Goal: Information Seeking & Learning: Learn about a topic

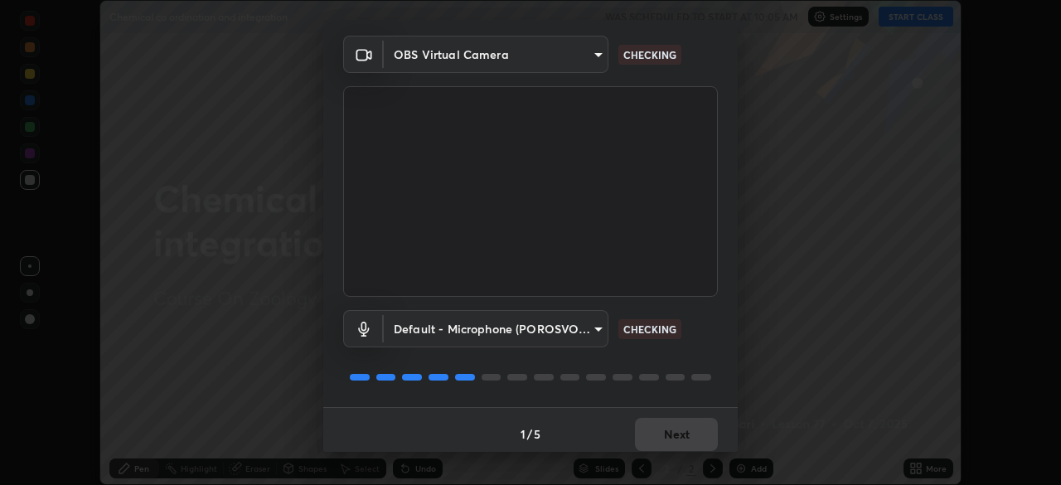
scroll to position [59, 0]
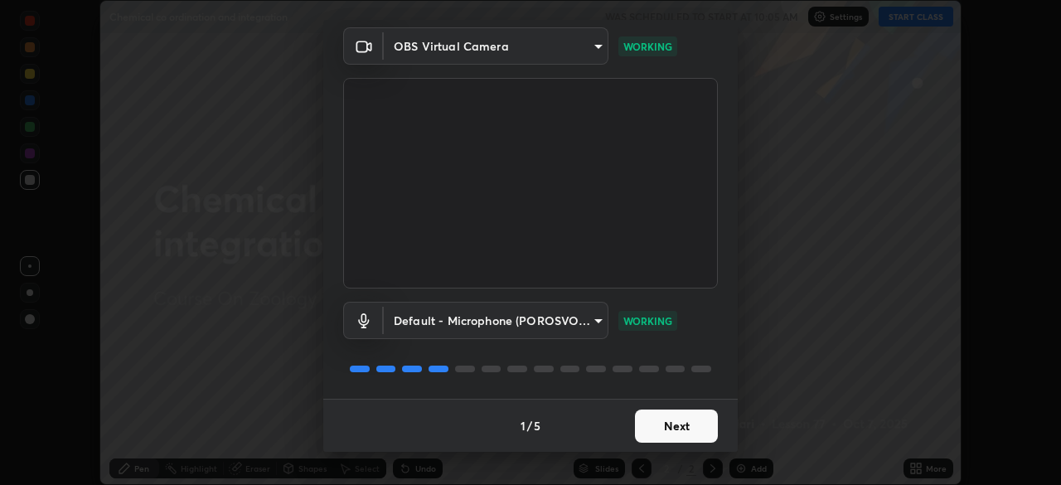
click at [660, 428] on button "Next" at bounding box center [676, 425] width 83 height 33
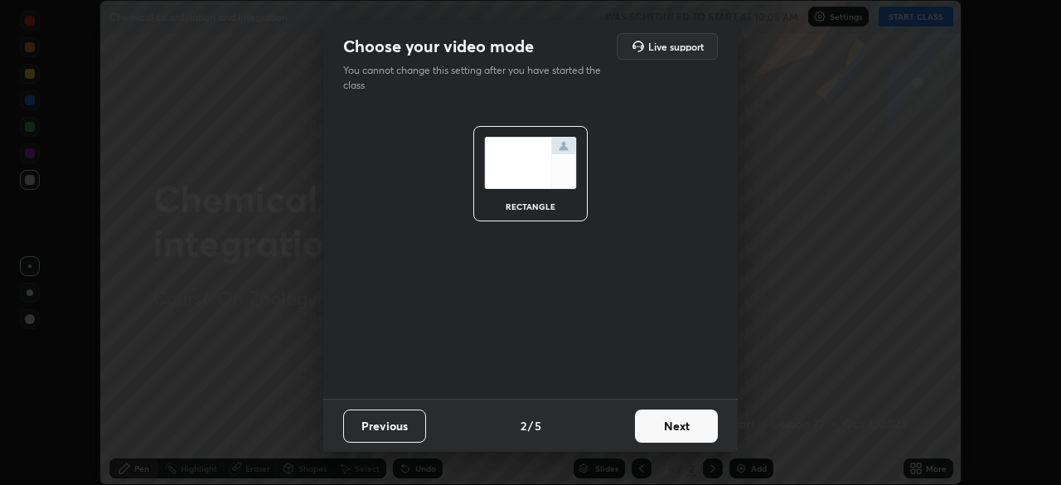
click at [668, 430] on button "Next" at bounding box center [676, 425] width 83 height 33
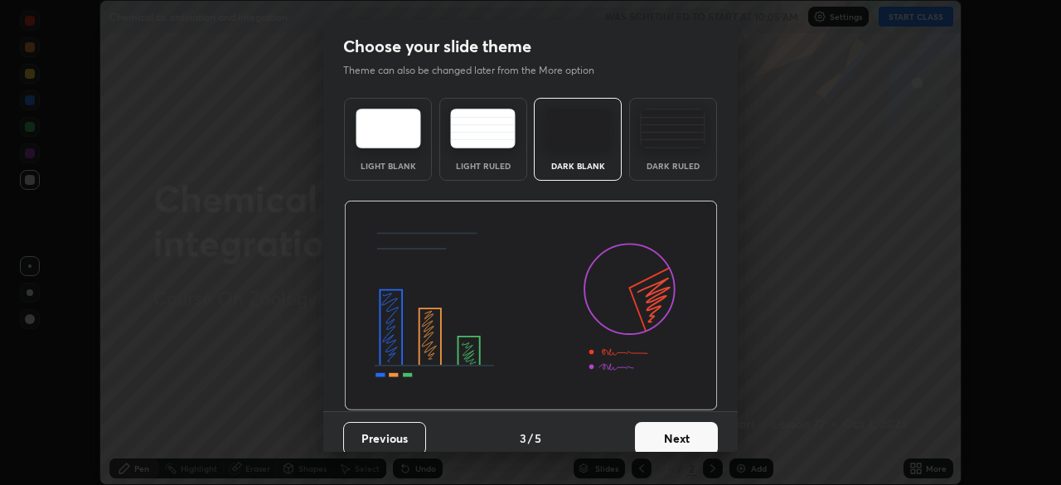
click at [670, 428] on button "Next" at bounding box center [676, 438] width 83 height 33
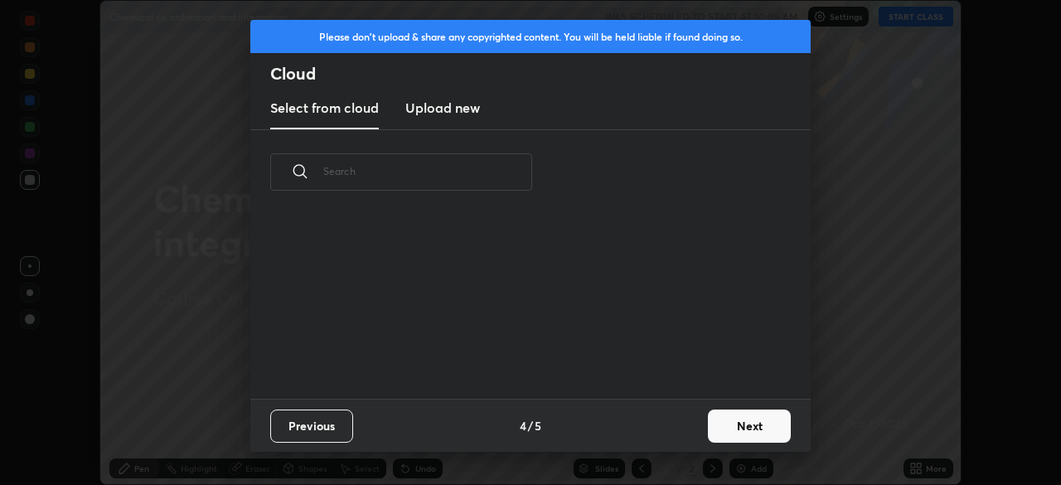
click at [666, 433] on div "Previous 4 / 5 Next" at bounding box center [530, 425] width 560 height 53
click at [721, 426] on button "Next" at bounding box center [749, 425] width 83 height 33
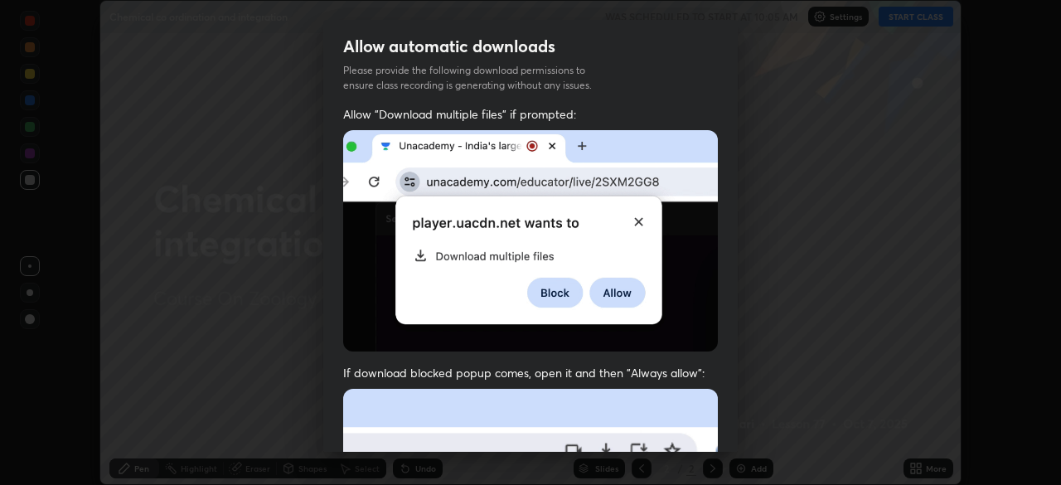
click at [728, 426] on div "Allow "Download multiple files" if prompted: If download blocked popup comes, o…" at bounding box center [530, 455] width 414 height 698
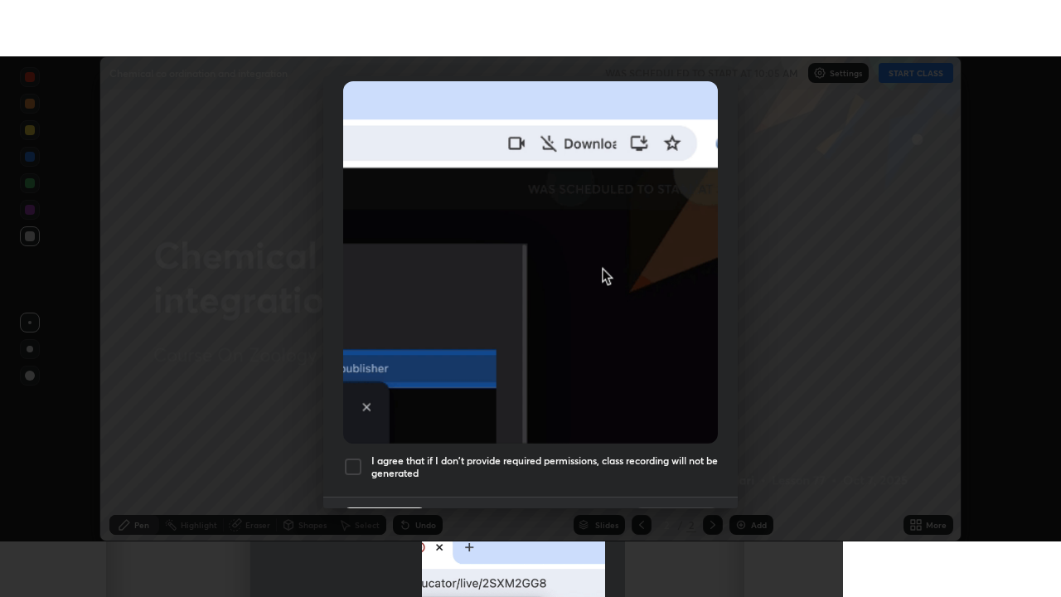
scroll to position [380, 0]
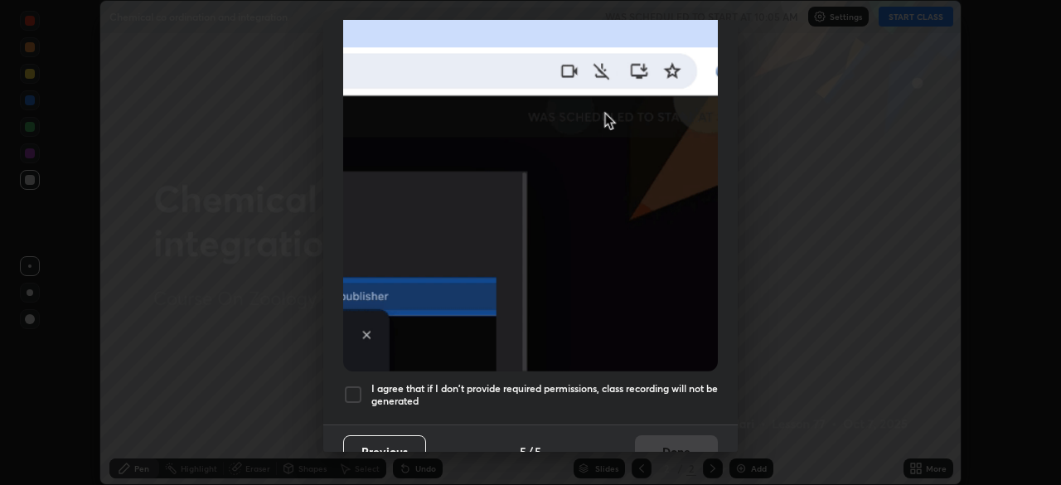
click at [399, 383] on h5 "I agree that if I don't provide required permissions, class recording will not …" at bounding box center [544, 395] width 346 height 26
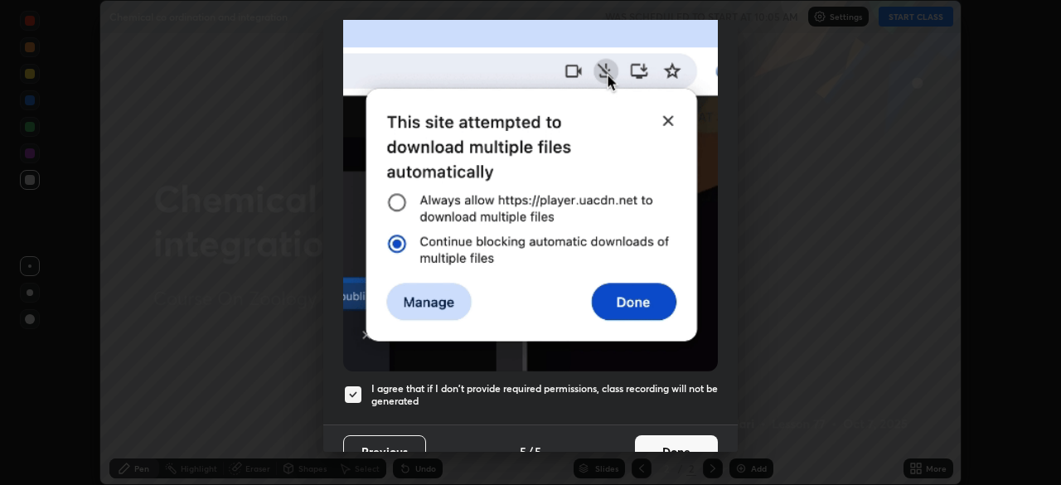
click at [673, 438] on button "Done" at bounding box center [676, 451] width 83 height 33
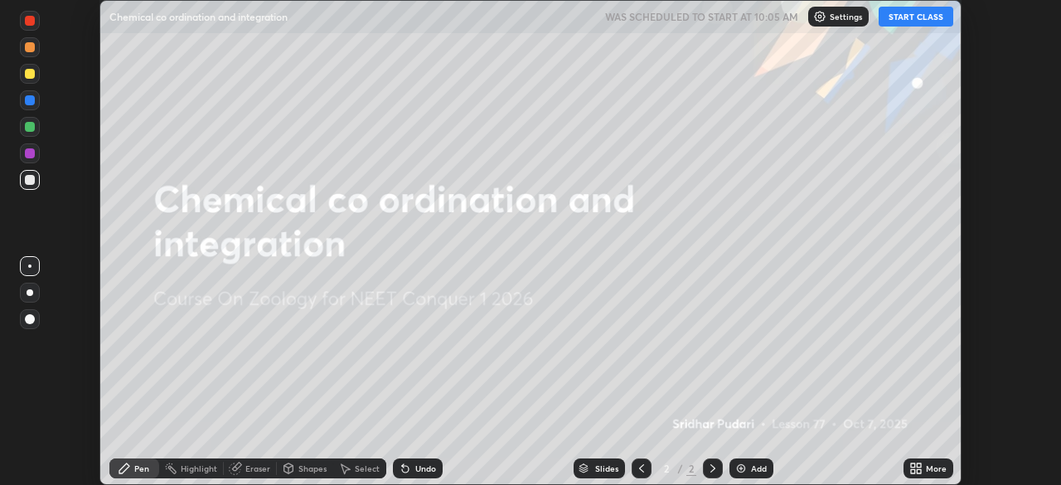
click at [883, 15] on button "START CLASS" at bounding box center [916, 17] width 75 height 20
click at [916, 468] on icon at bounding box center [915, 468] width 13 height 13
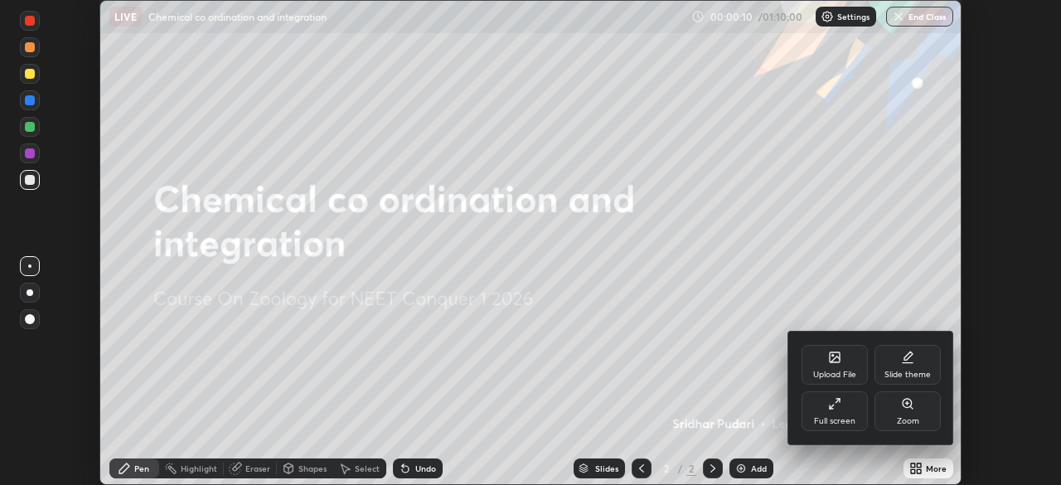
click at [922, 467] on div at bounding box center [530, 242] width 1061 height 485
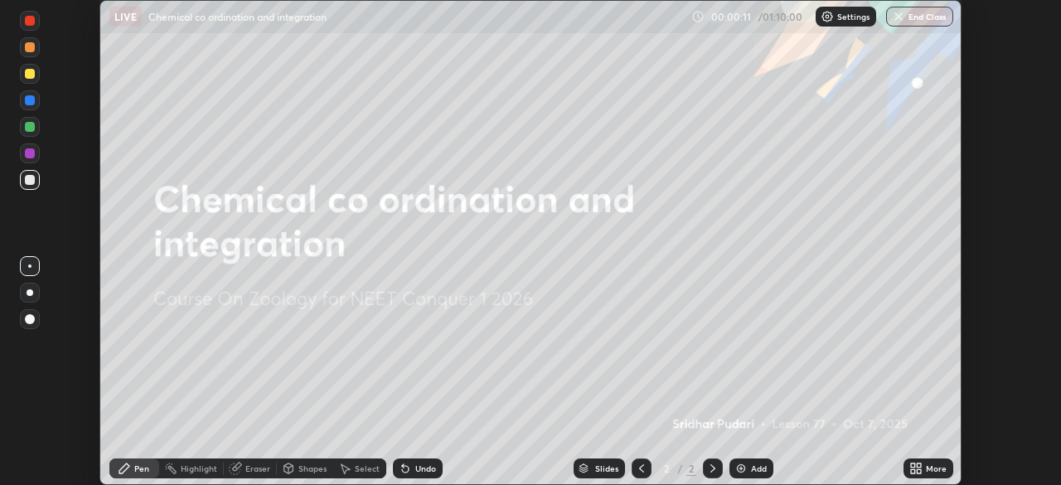
click at [918, 465] on icon at bounding box center [919, 465] width 4 height 4
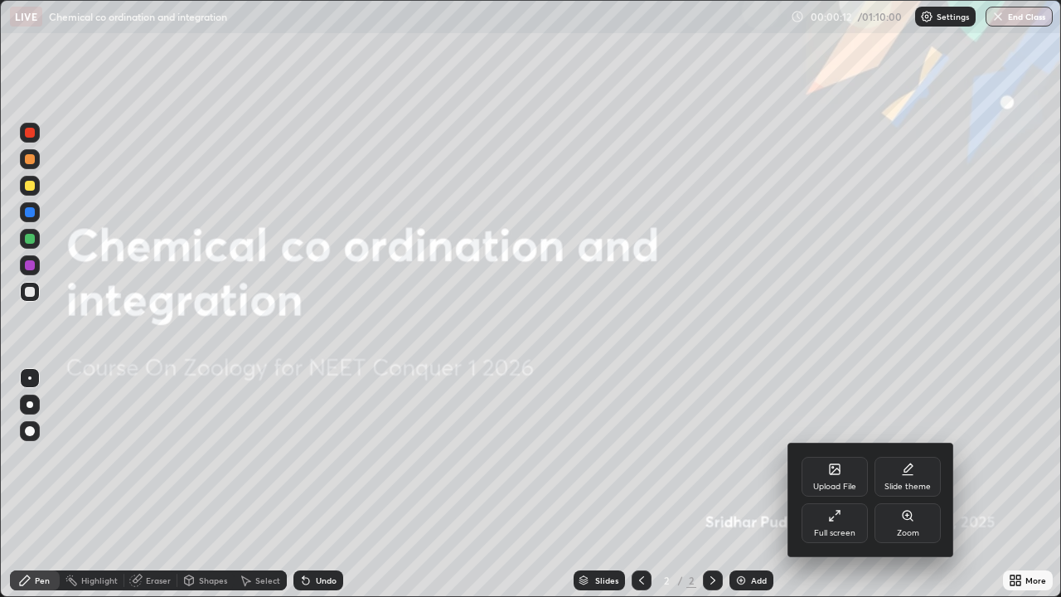
scroll to position [597, 1061]
click at [834, 483] on div "Upload File" at bounding box center [834, 486] width 43 height 8
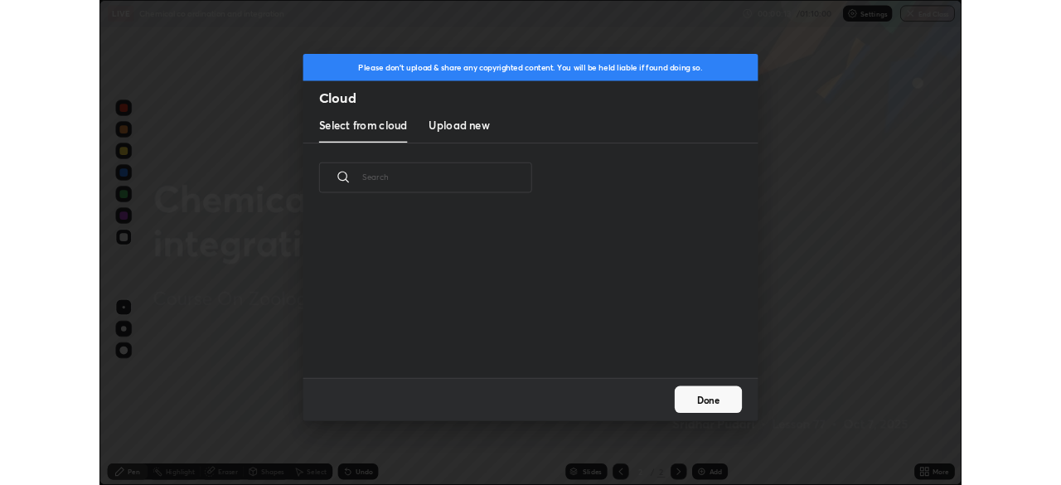
scroll to position [204, 532]
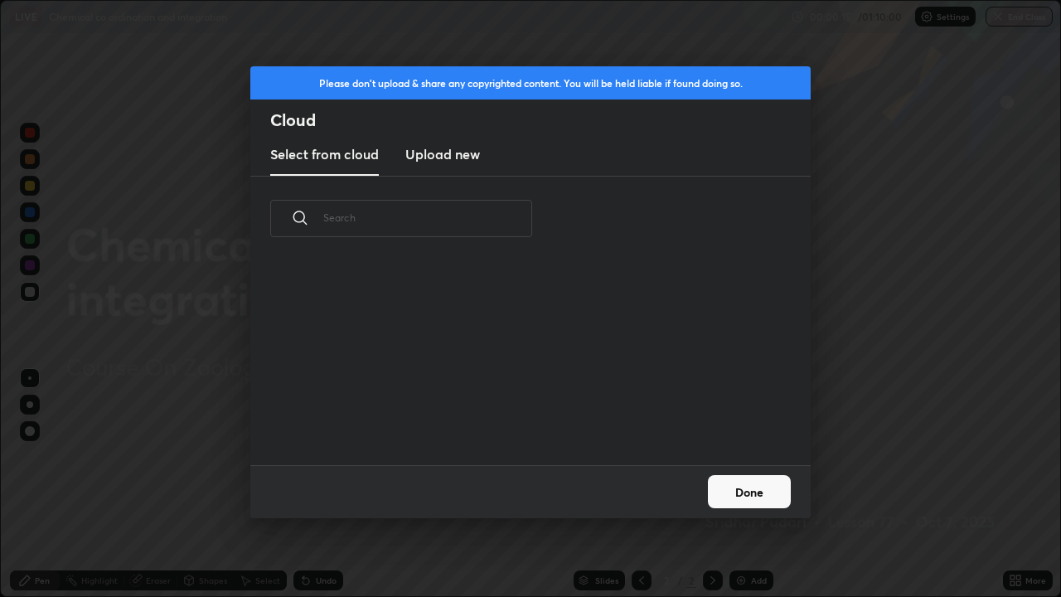
click at [741, 484] on button "Done" at bounding box center [749, 491] width 83 height 33
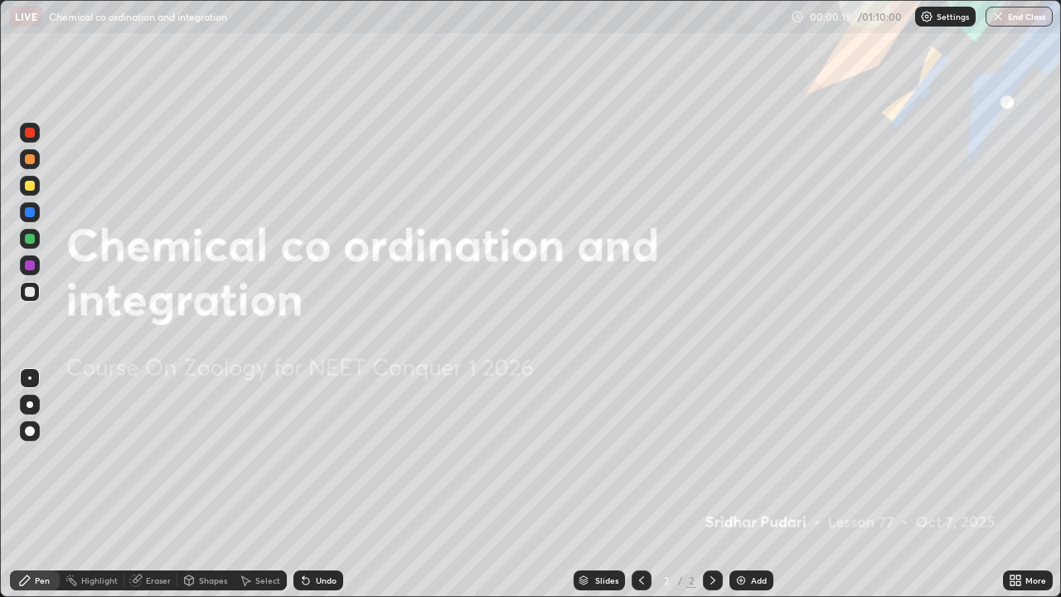
click at [39, 401] on div at bounding box center [30, 405] width 20 height 20
click at [743, 484] on img at bounding box center [740, 580] width 13 height 13
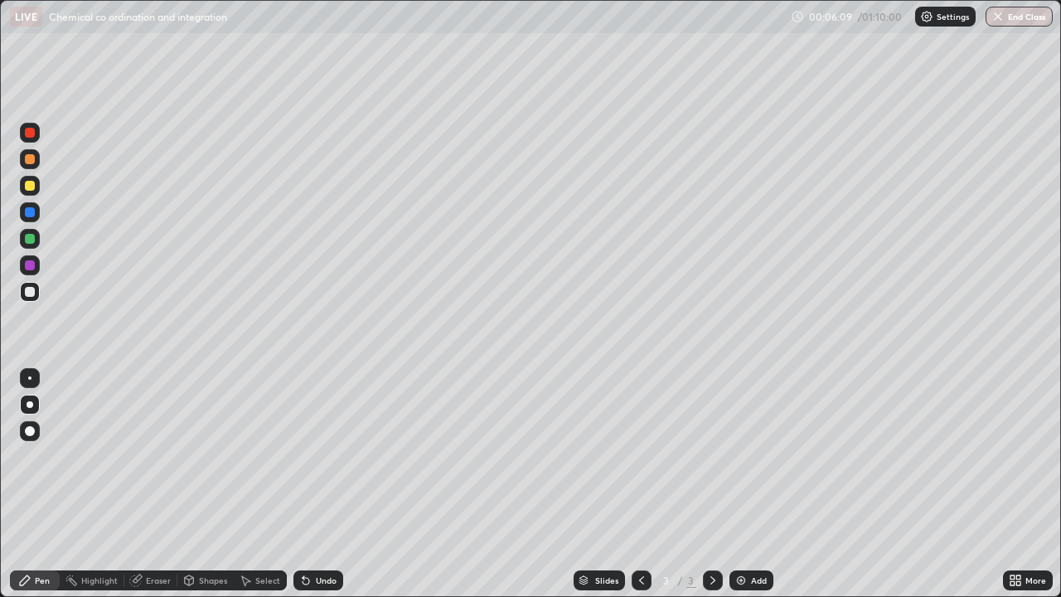
click at [27, 165] on div at bounding box center [30, 159] width 20 height 20
click at [31, 294] on div at bounding box center [30, 292] width 10 height 10
click at [1012, 484] on icon at bounding box center [1012, 577] width 4 height 4
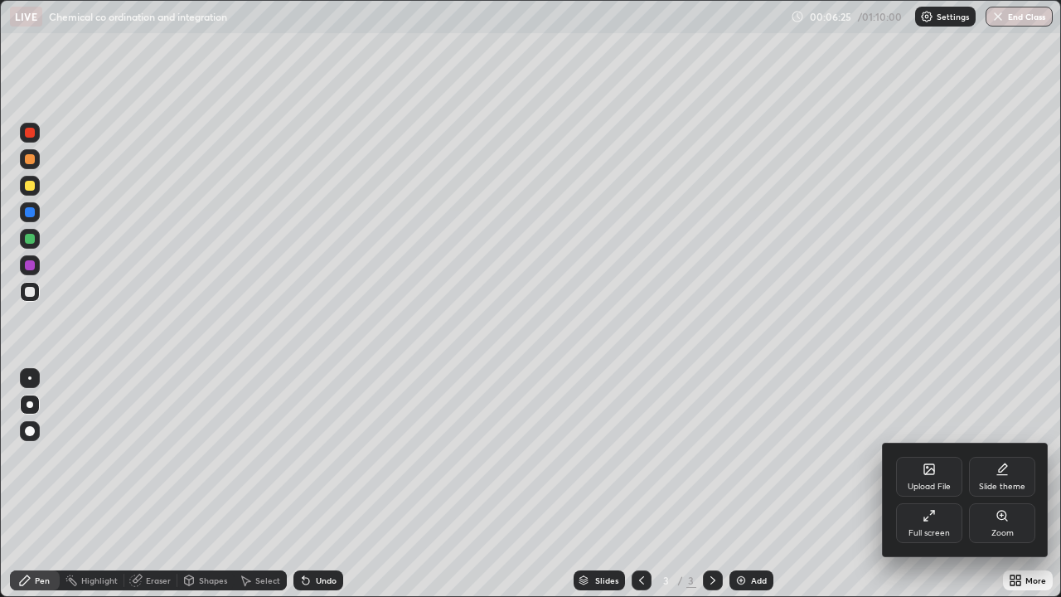
click at [919, 484] on div "Full screen" at bounding box center [929, 523] width 66 height 40
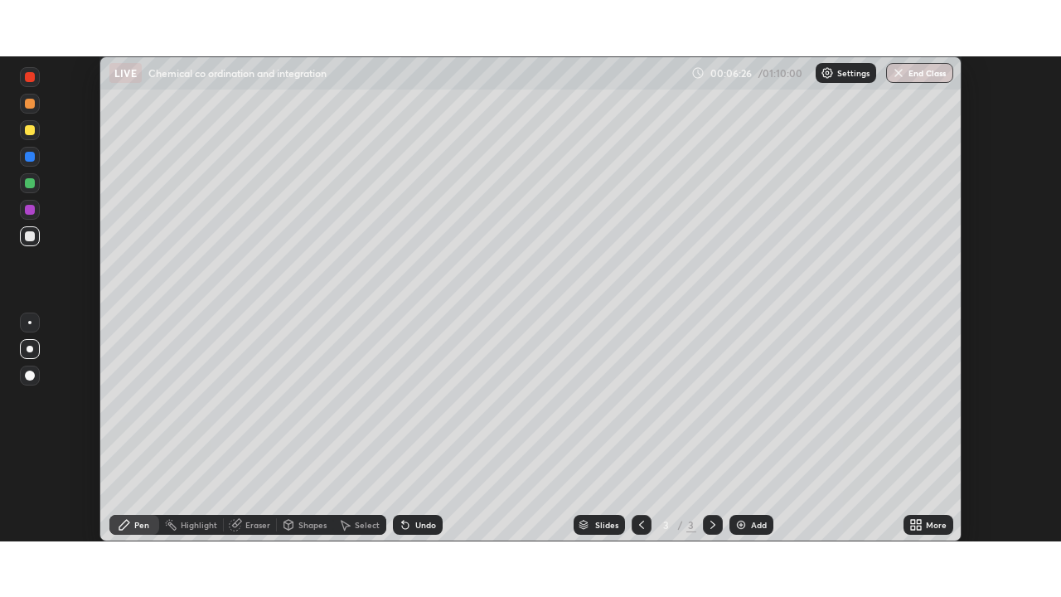
scroll to position [82394, 81818]
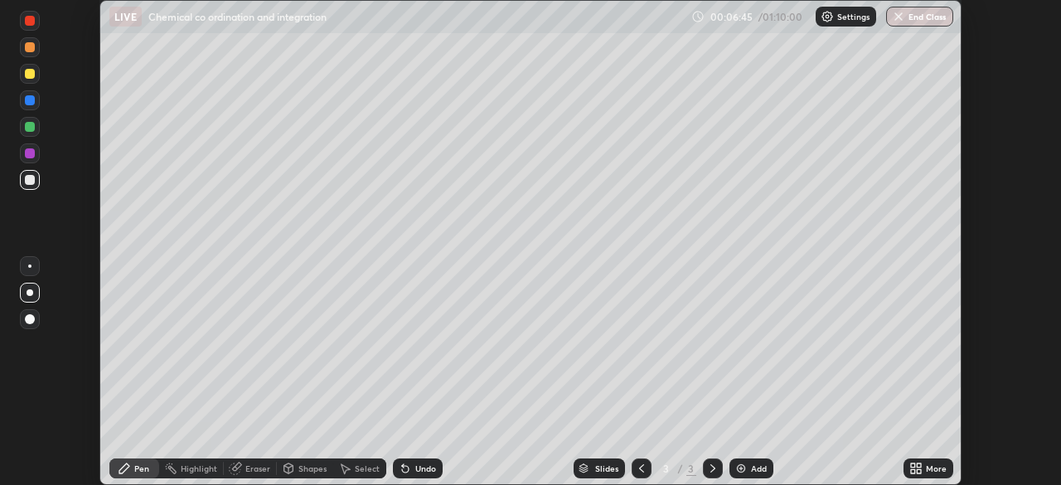
click at [918, 471] on icon at bounding box center [919, 471] width 4 height 4
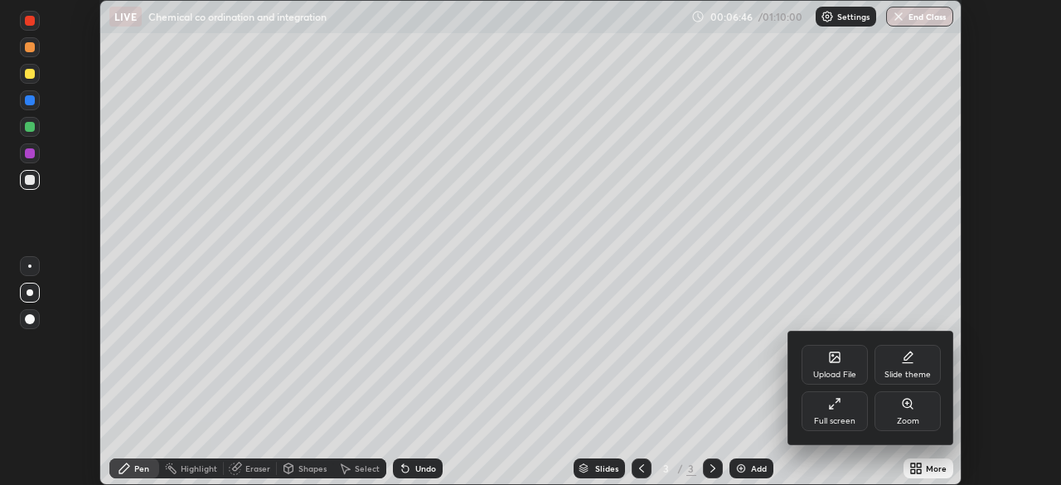
click at [825, 414] on div "Full screen" at bounding box center [834, 411] width 66 height 40
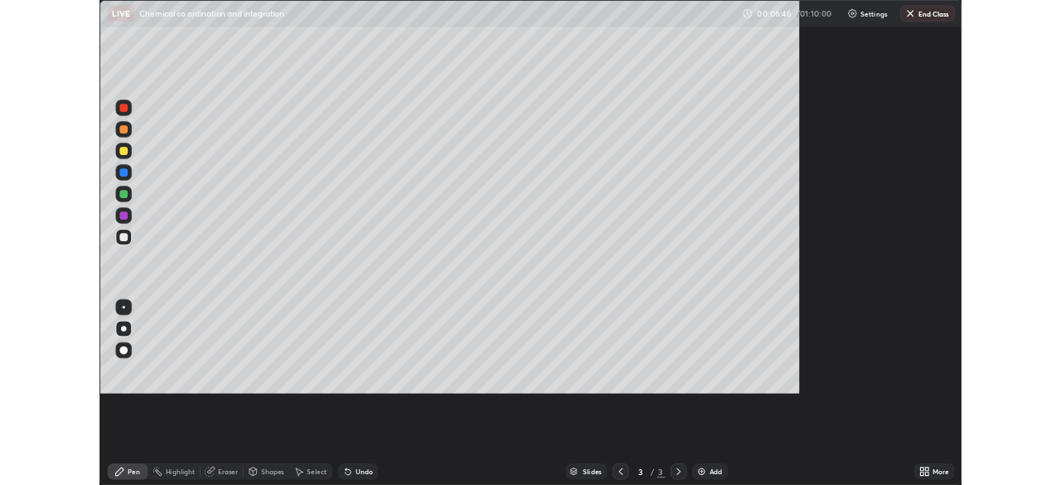
scroll to position [597, 1061]
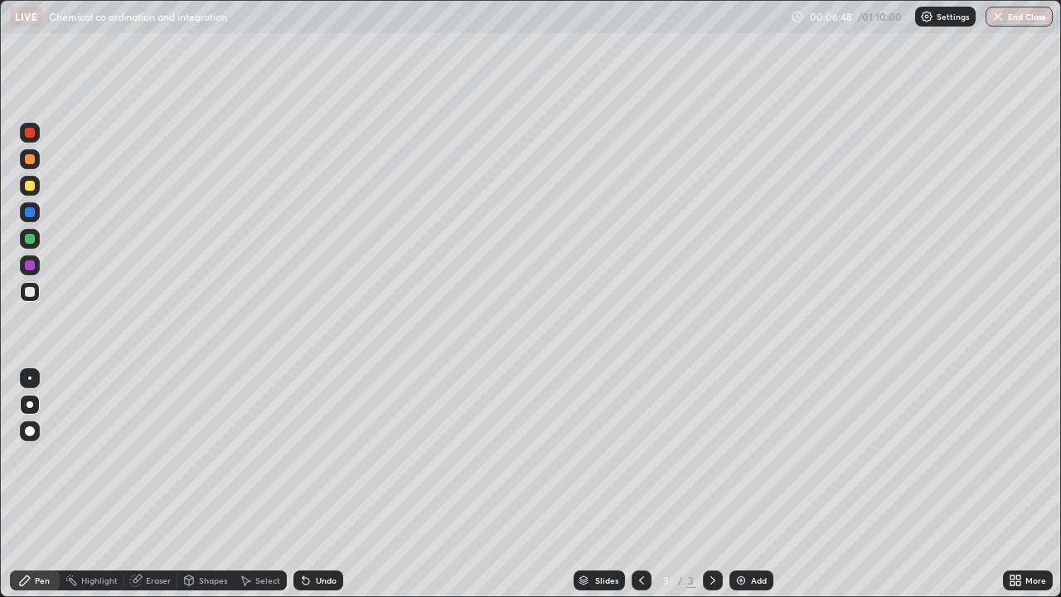
click at [26, 167] on div at bounding box center [30, 159] width 20 height 20
click at [318, 484] on div "Undo" at bounding box center [326, 580] width 21 height 8
click at [313, 484] on div "Undo" at bounding box center [318, 580] width 50 height 20
click at [309, 484] on icon at bounding box center [305, 580] width 13 height 13
click at [310, 484] on icon at bounding box center [305, 580] width 13 height 13
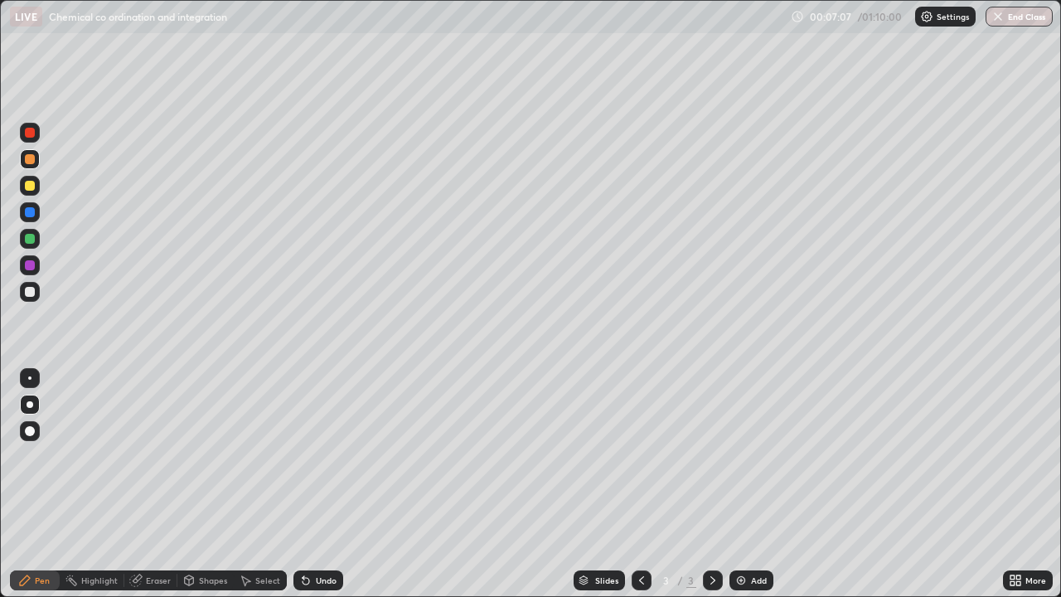
click at [36, 292] on div at bounding box center [30, 292] width 20 height 20
click at [29, 187] on div at bounding box center [30, 186] width 10 height 10
click at [1020, 484] on icon at bounding box center [1015, 580] width 13 height 13
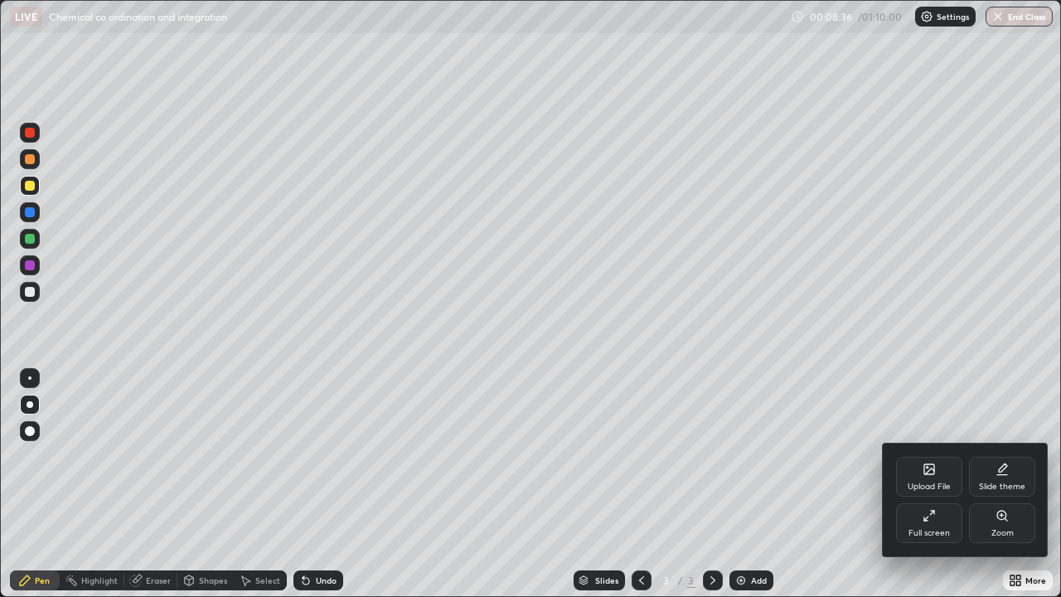
click at [921, 484] on div "Full screen" at bounding box center [929, 523] width 66 height 40
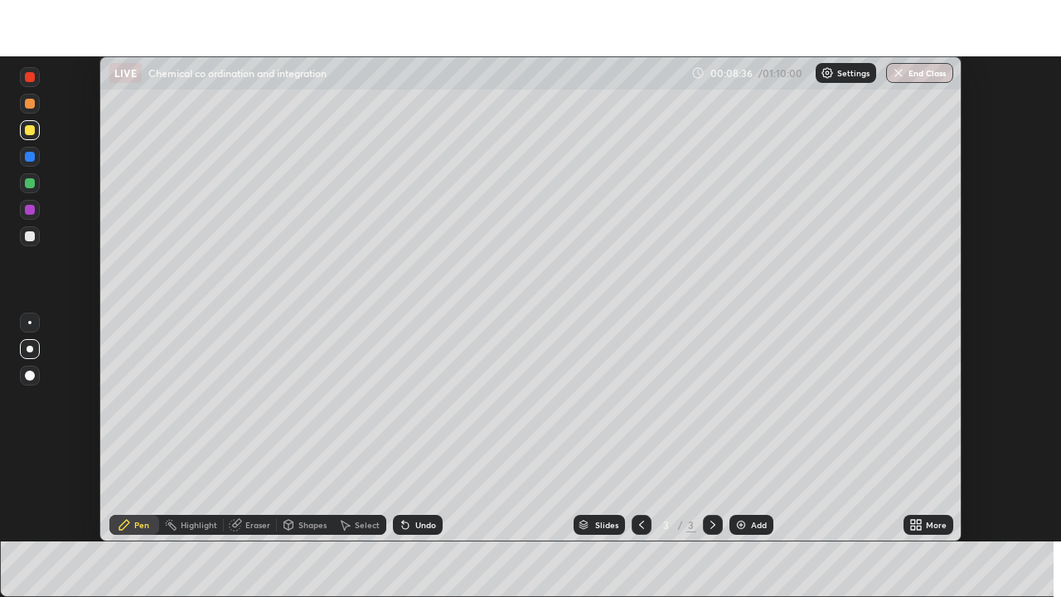
scroll to position [82394, 81818]
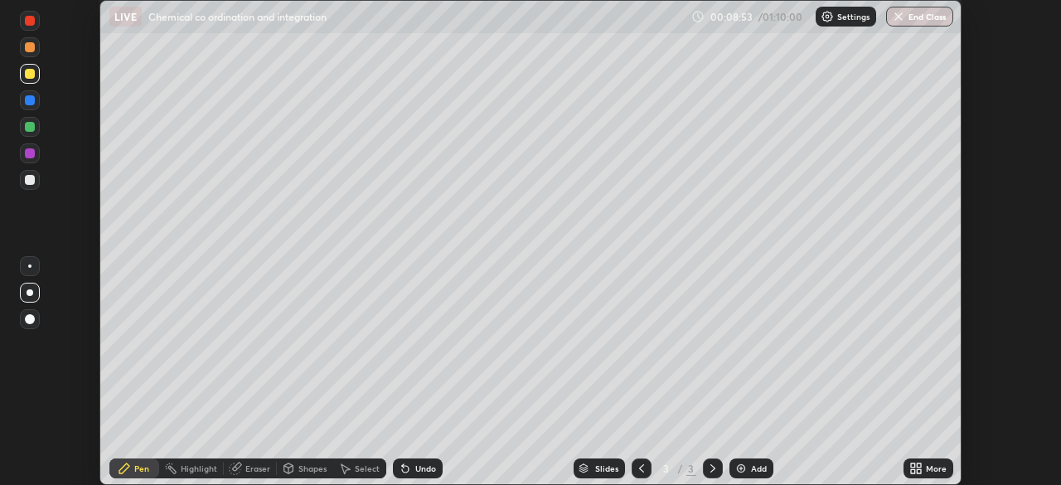
click at [919, 468] on icon at bounding box center [915, 468] width 13 height 13
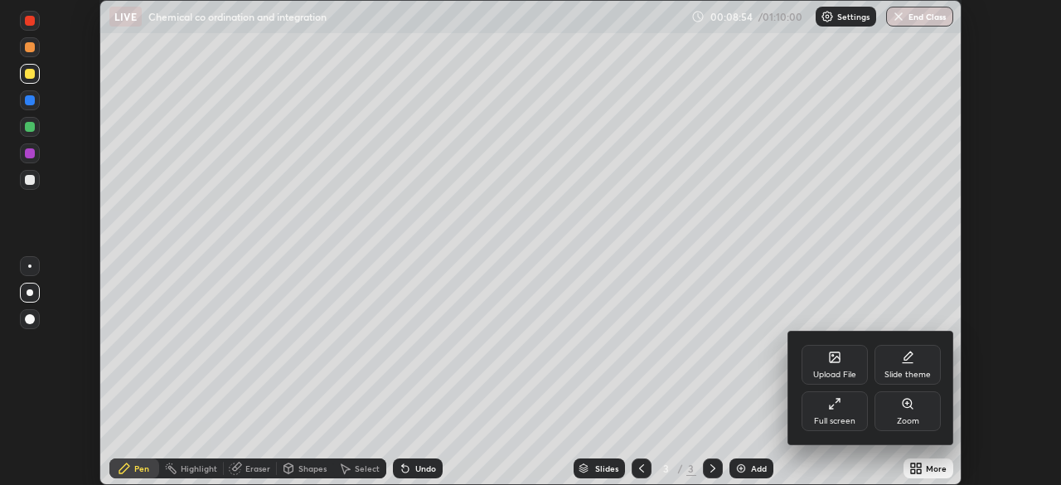
click at [848, 403] on div "Full screen" at bounding box center [834, 411] width 66 height 40
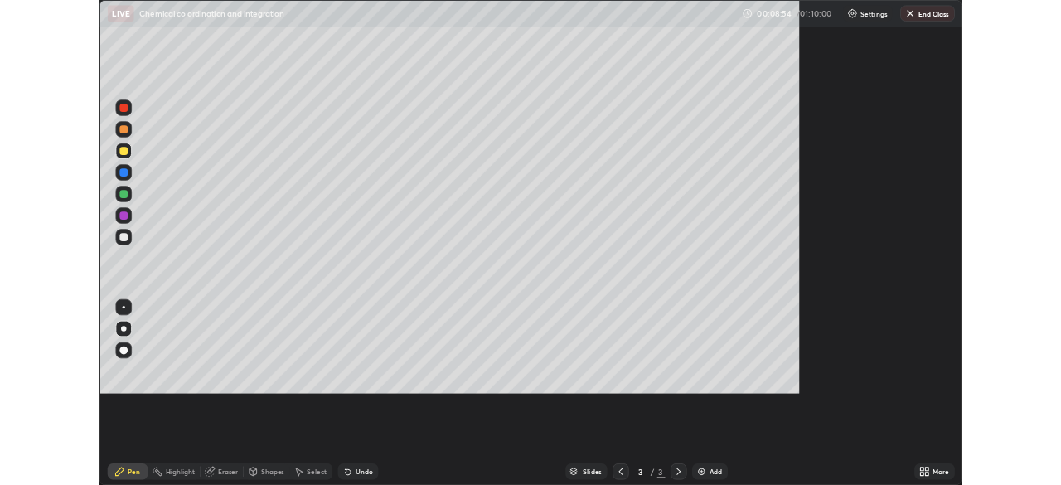
scroll to position [597, 1061]
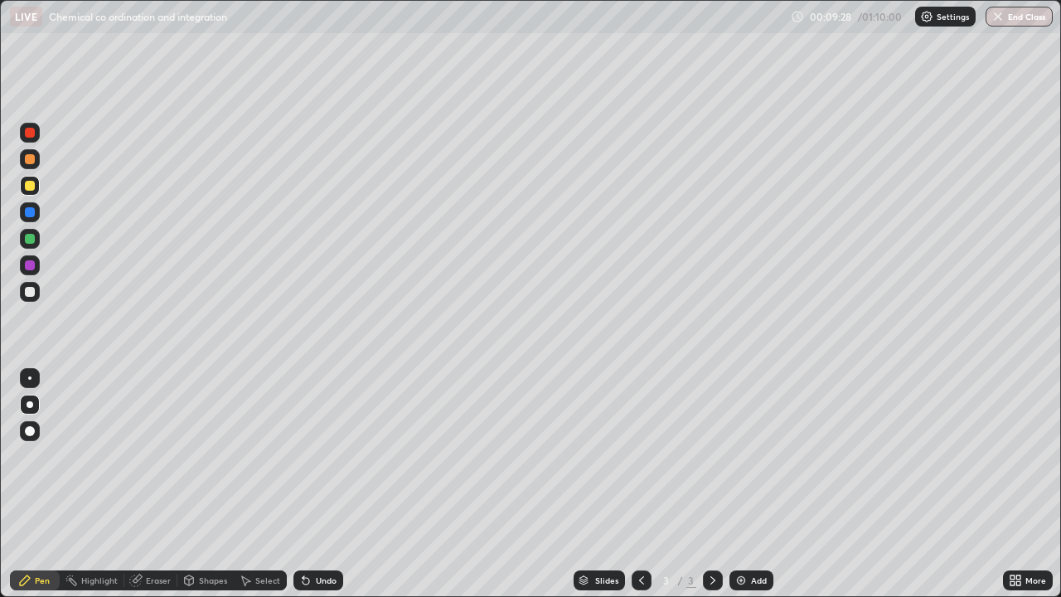
click at [27, 293] on div at bounding box center [30, 292] width 10 height 10
click at [325, 484] on div "Undo" at bounding box center [326, 580] width 21 height 8
click at [324, 484] on div "Undo" at bounding box center [326, 580] width 21 height 8
click at [327, 484] on div "Undo" at bounding box center [326, 580] width 21 height 8
click at [331, 484] on div "Undo" at bounding box center [318, 580] width 50 height 20
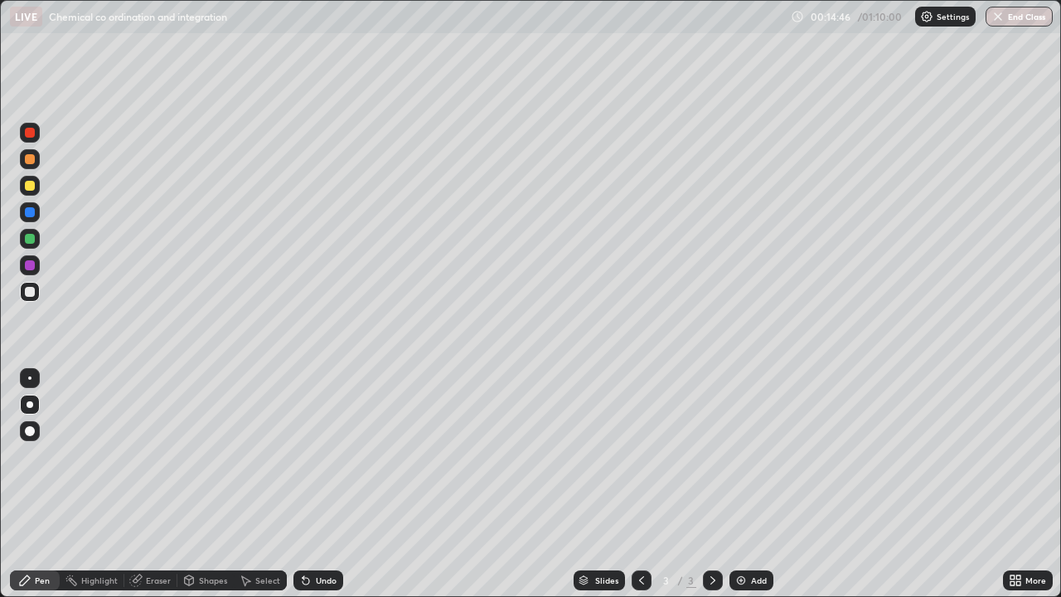
click at [1018, 484] on icon at bounding box center [1018, 583] width 4 height 4
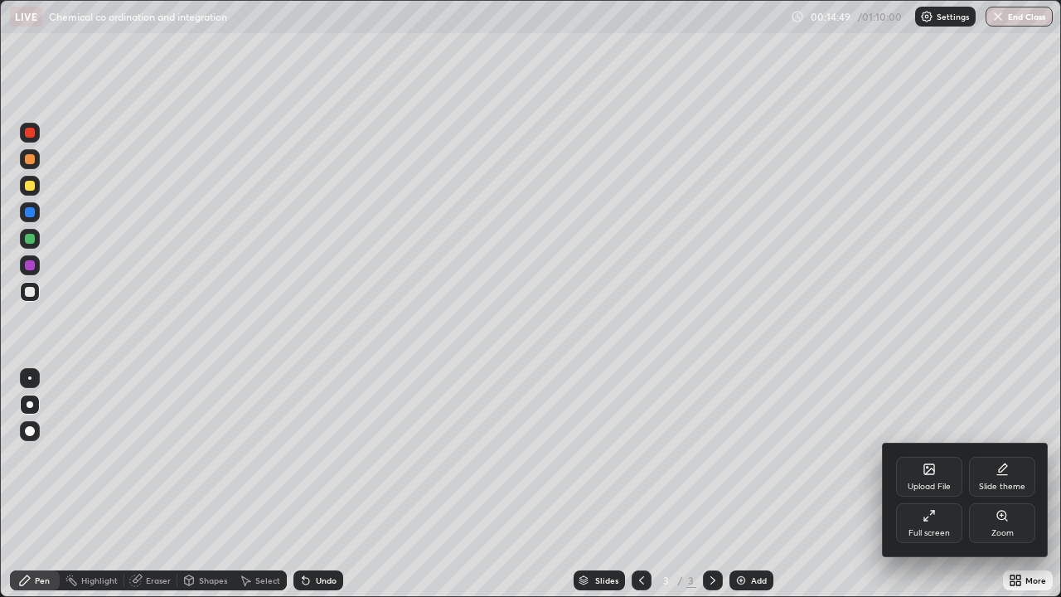
click at [941, 484] on div "Full screen" at bounding box center [929, 523] width 66 height 40
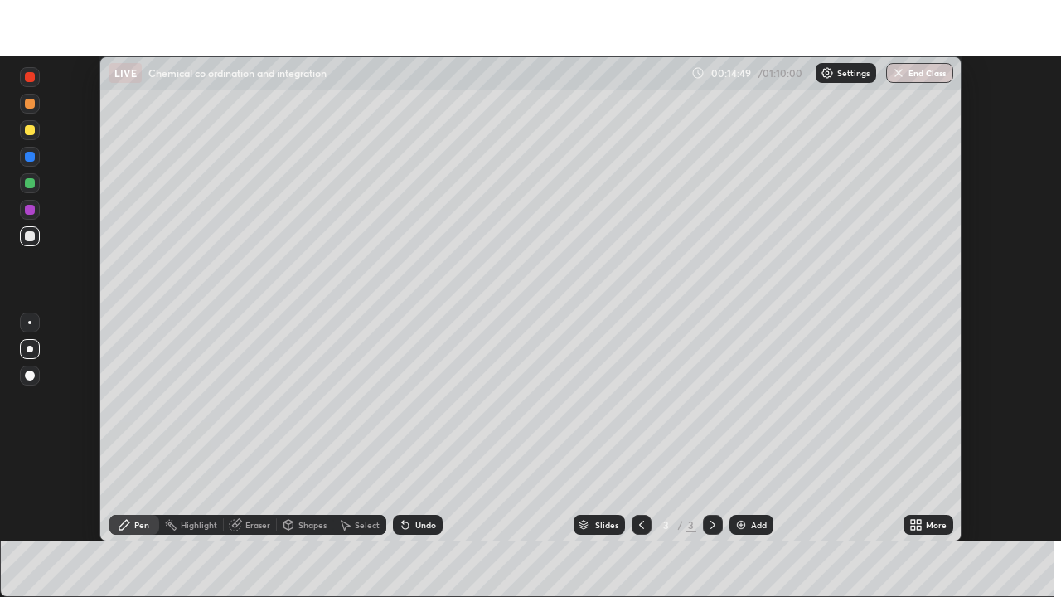
scroll to position [82394, 81818]
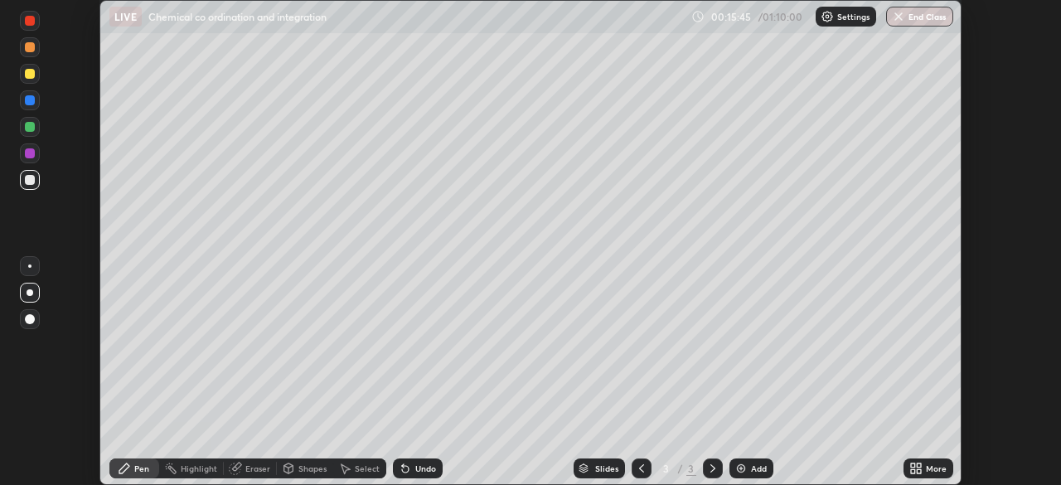
click at [923, 469] on div "More" at bounding box center [928, 468] width 50 height 20
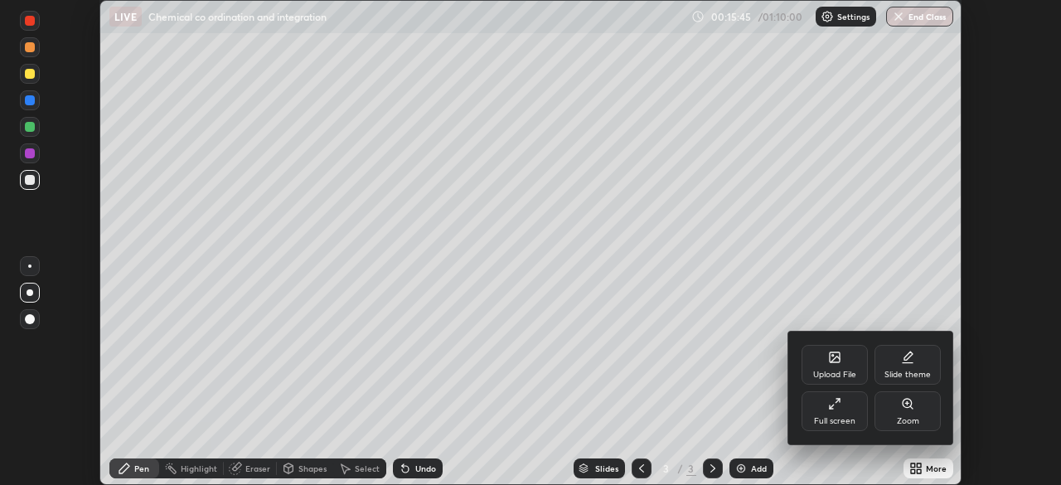
click at [840, 417] on div "Full screen" at bounding box center [834, 421] width 41 height 8
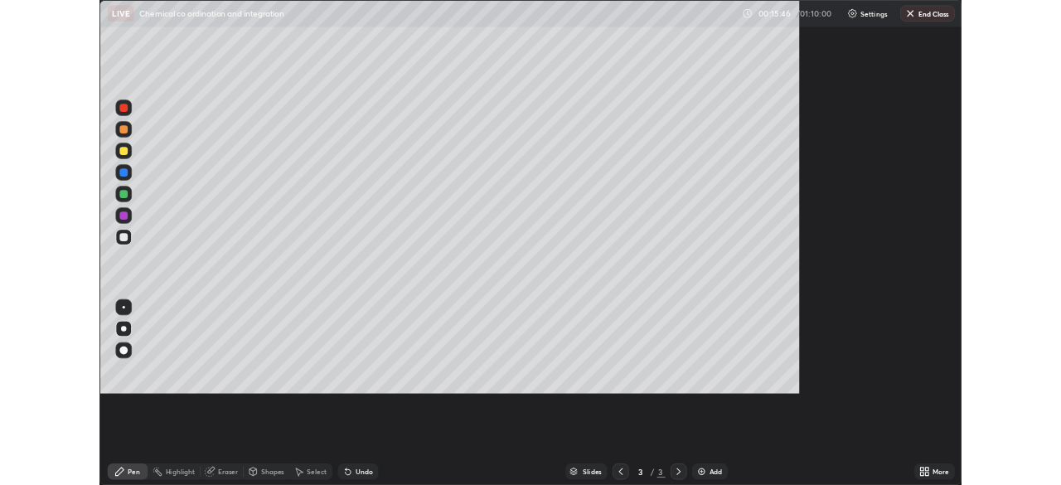
scroll to position [597, 1061]
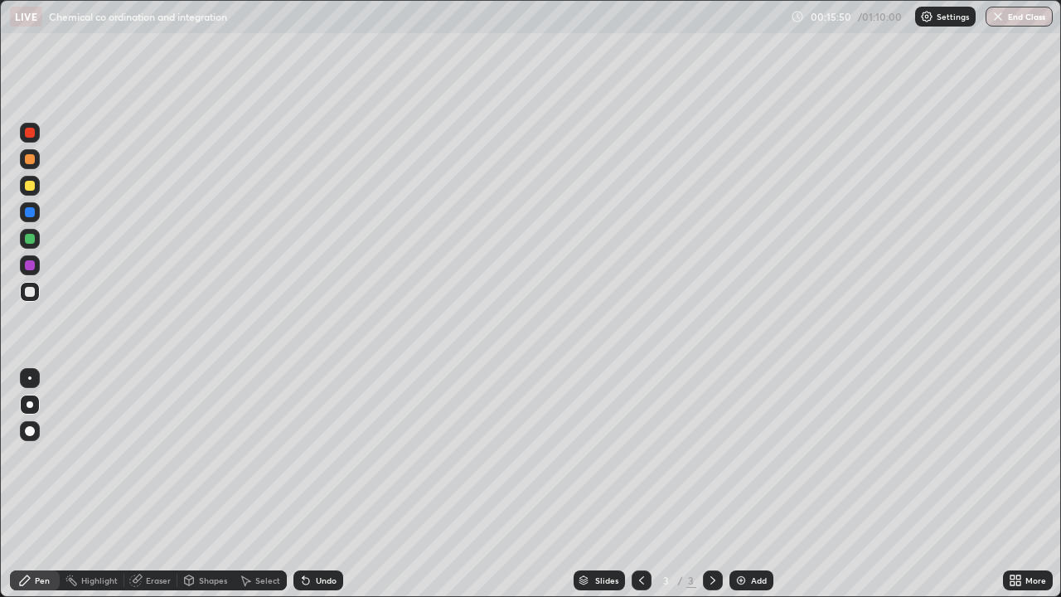
click at [746, 484] on div "Add" at bounding box center [751, 580] width 44 height 20
click at [27, 186] on div at bounding box center [30, 186] width 10 height 10
click at [31, 301] on div at bounding box center [30, 292] width 20 height 20
click at [312, 484] on div "Undo" at bounding box center [318, 580] width 50 height 20
click at [316, 484] on div "Undo" at bounding box center [326, 580] width 21 height 8
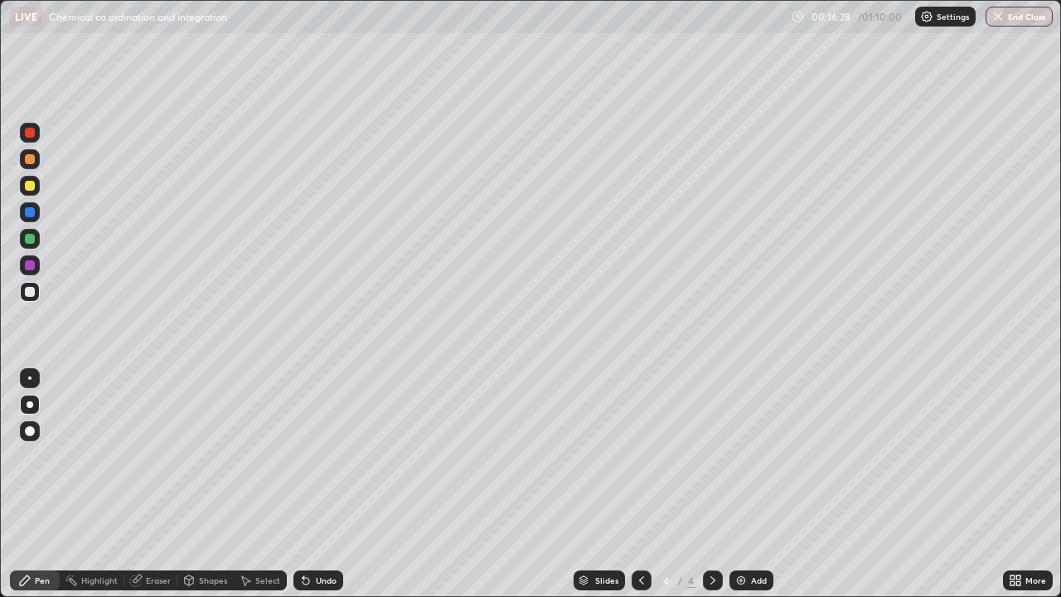
click at [316, 484] on div "Undo" at bounding box center [326, 580] width 21 height 8
click at [311, 484] on div "Undo" at bounding box center [318, 580] width 50 height 20
click at [313, 484] on div "Undo" at bounding box center [318, 580] width 50 height 20
click at [318, 484] on div "Undo" at bounding box center [326, 580] width 21 height 8
click at [316, 484] on div "Undo" at bounding box center [326, 580] width 21 height 8
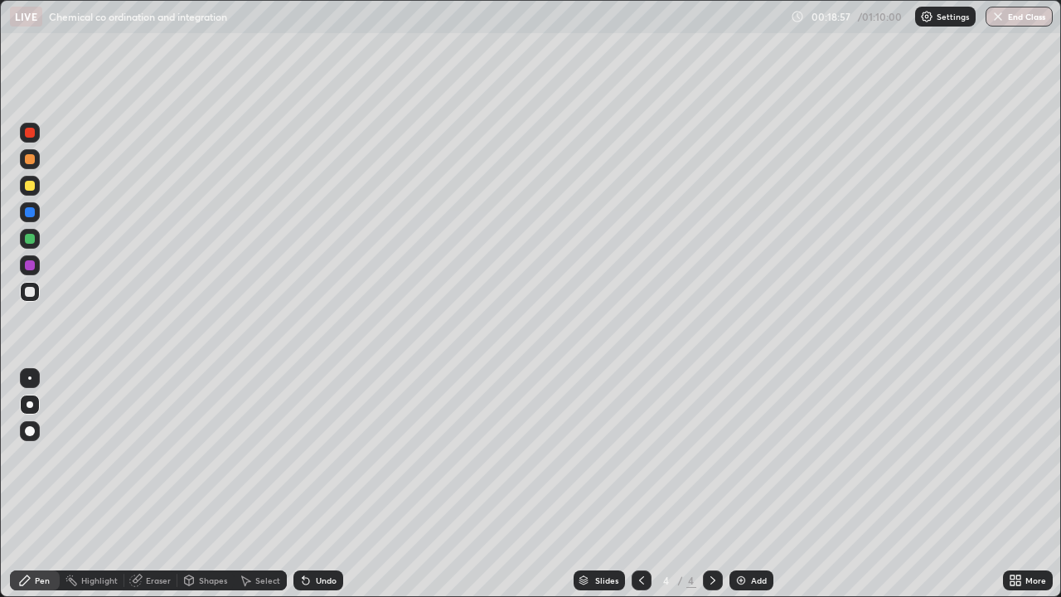
click at [1033, 484] on div "More" at bounding box center [1035, 580] width 21 height 8
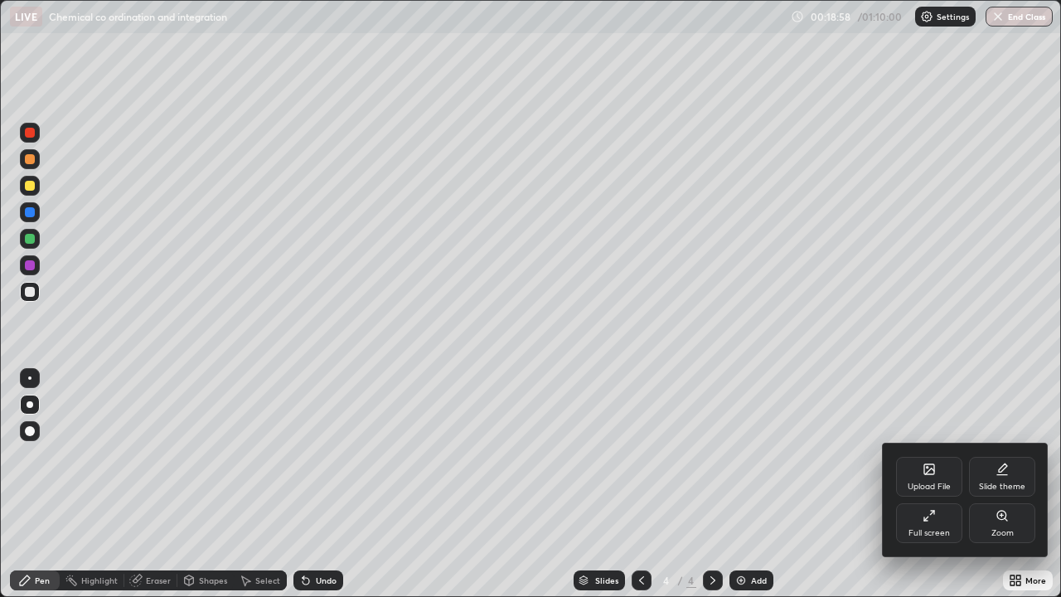
click at [935, 484] on div "Full screen" at bounding box center [929, 523] width 66 height 40
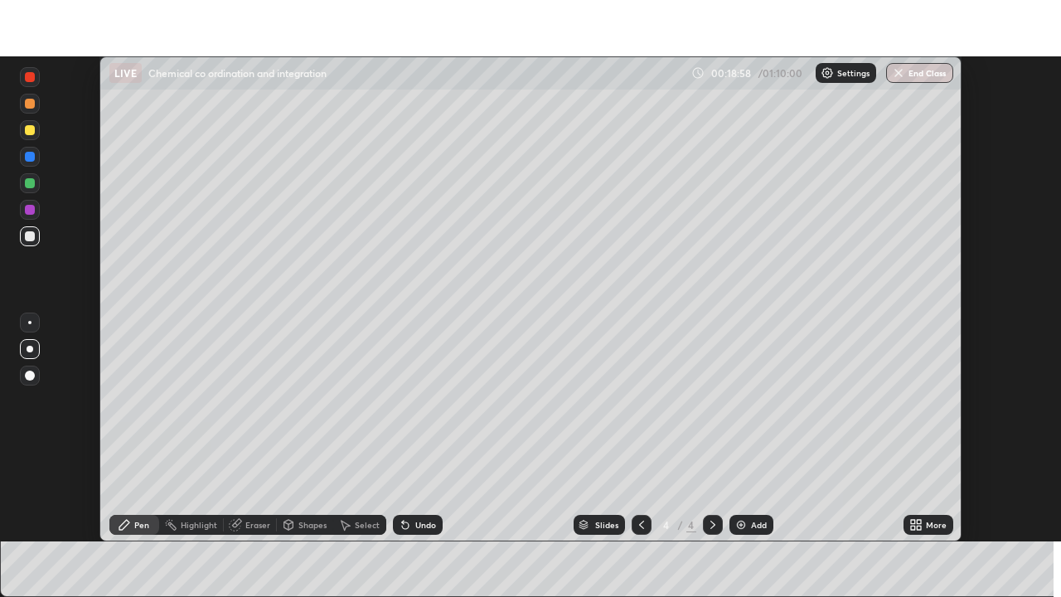
scroll to position [82394, 81818]
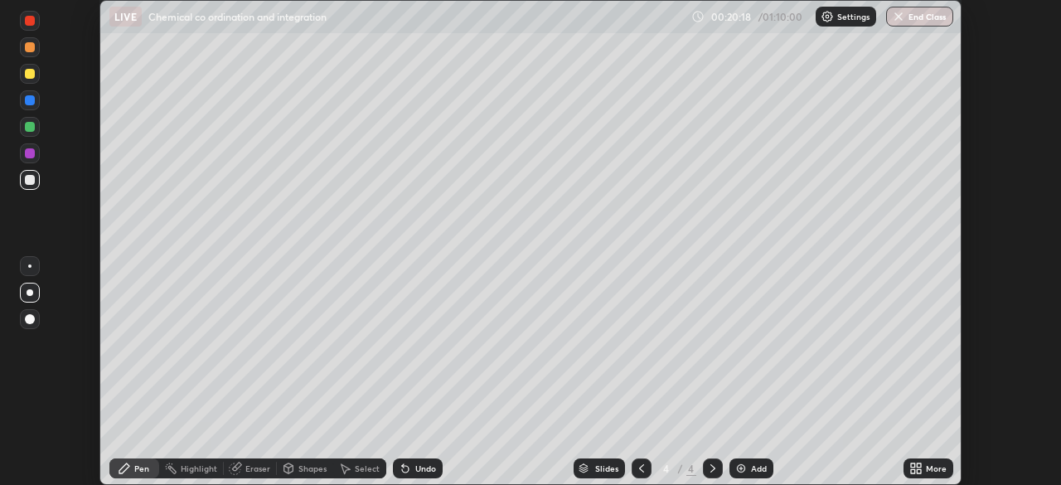
click at [912, 465] on icon at bounding box center [913, 465] width 4 height 4
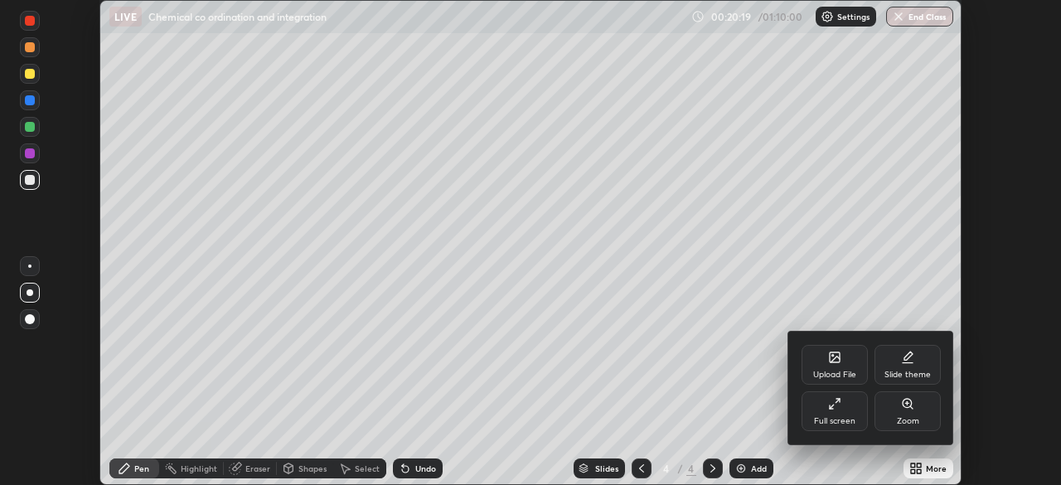
click at [823, 409] on div "Full screen" at bounding box center [834, 411] width 66 height 40
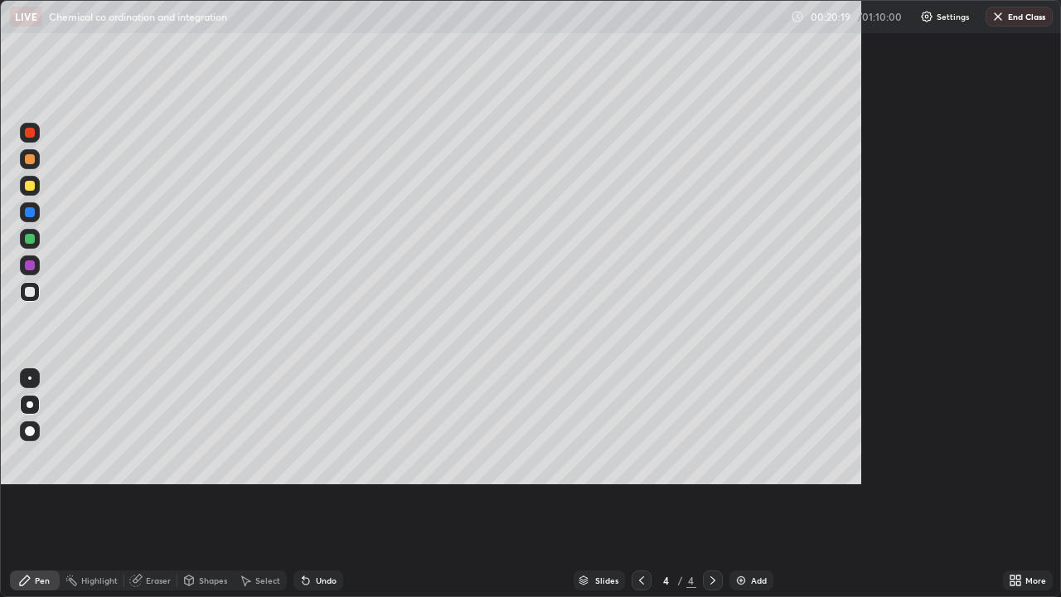
scroll to position [597, 1061]
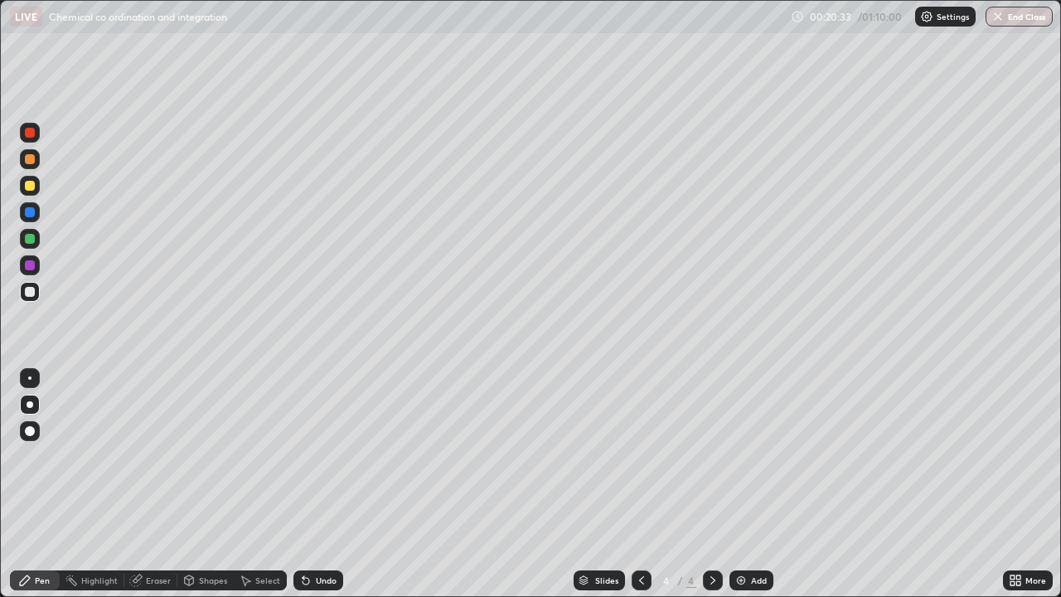
click at [322, 484] on div "Undo" at bounding box center [326, 580] width 21 height 8
click at [309, 484] on icon at bounding box center [305, 580] width 13 height 13
click at [31, 195] on div at bounding box center [30, 186] width 20 height 20
click at [147, 484] on div "Eraser" at bounding box center [150, 580] width 53 height 20
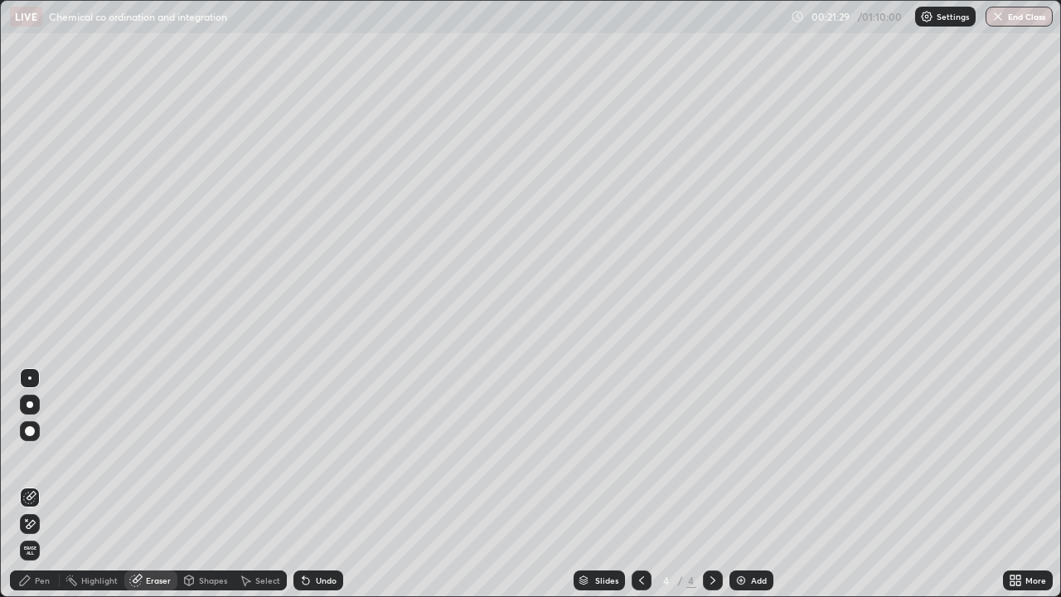
click at [42, 484] on div "Pen" at bounding box center [42, 580] width 15 height 8
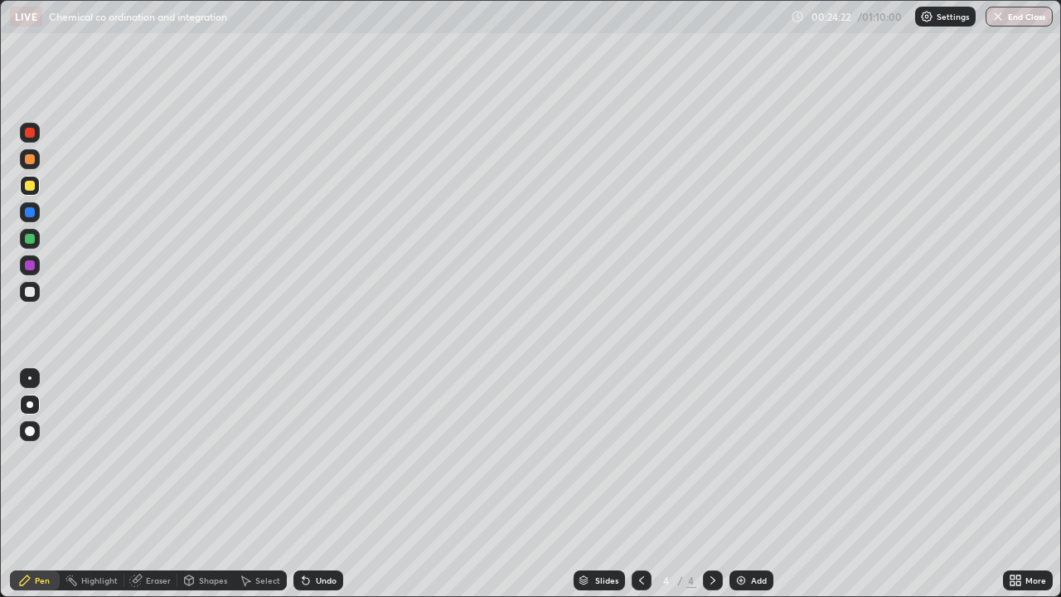
click at [640, 484] on icon at bounding box center [641, 580] width 13 height 13
click at [709, 484] on icon at bounding box center [712, 580] width 13 height 13
click at [751, 484] on div "Add" at bounding box center [759, 580] width 16 height 8
click at [36, 288] on div at bounding box center [30, 292] width 20 height 20
click at [31, 186] on div at bounding box center [30, 186] width 10 height 10
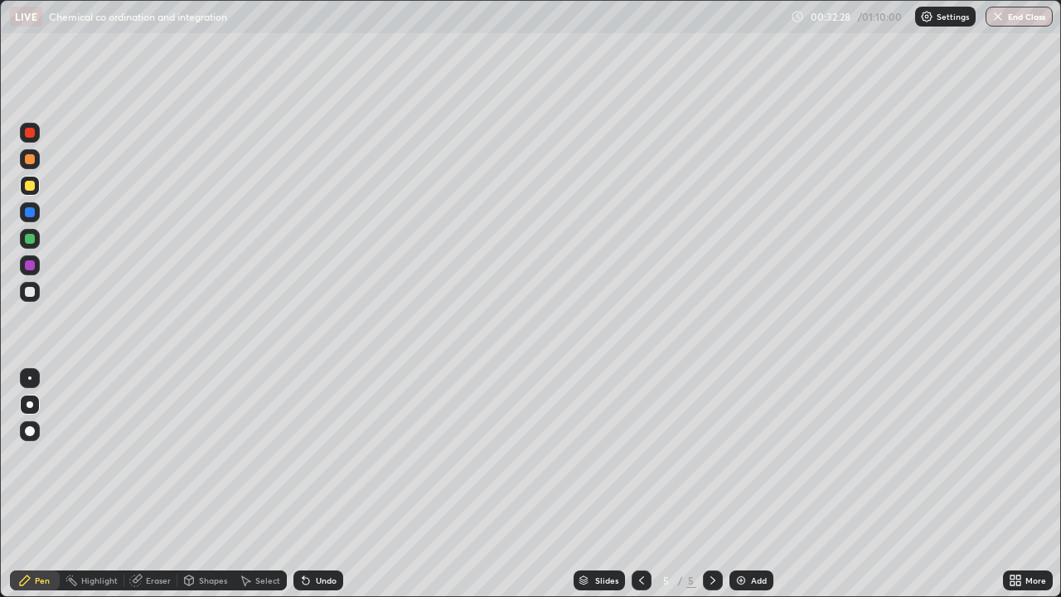
click at [31, 214] on div at bounding box center [30, 212] width 10 height 10
click at [157, 484] on div "Eraser" at bounding box center [158, 580] width 25 height 8
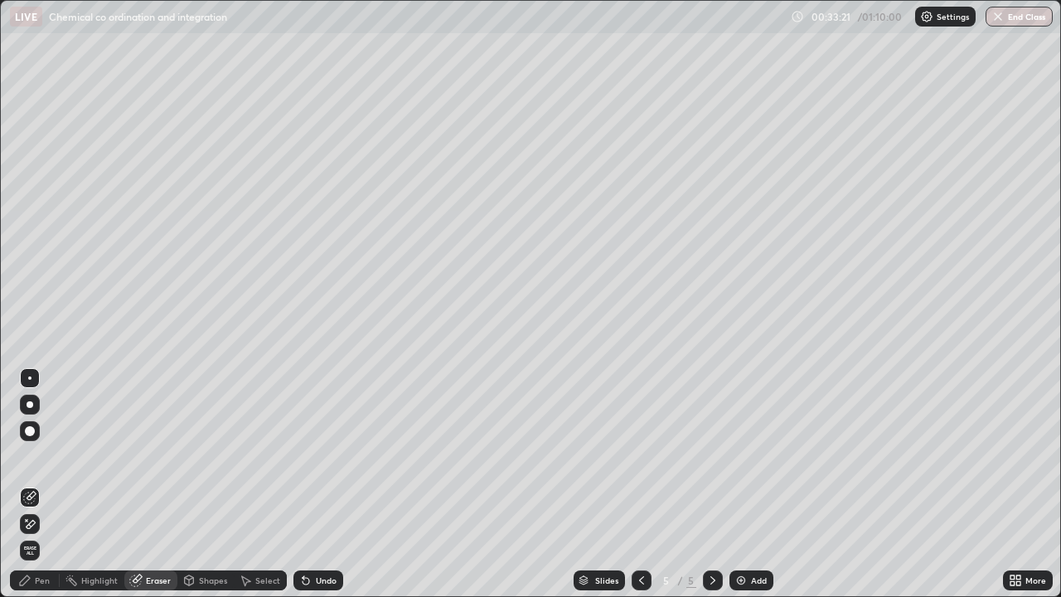
click at [40, 484] on div "Pen" at bounding box center [42, 580] width 15 height 8
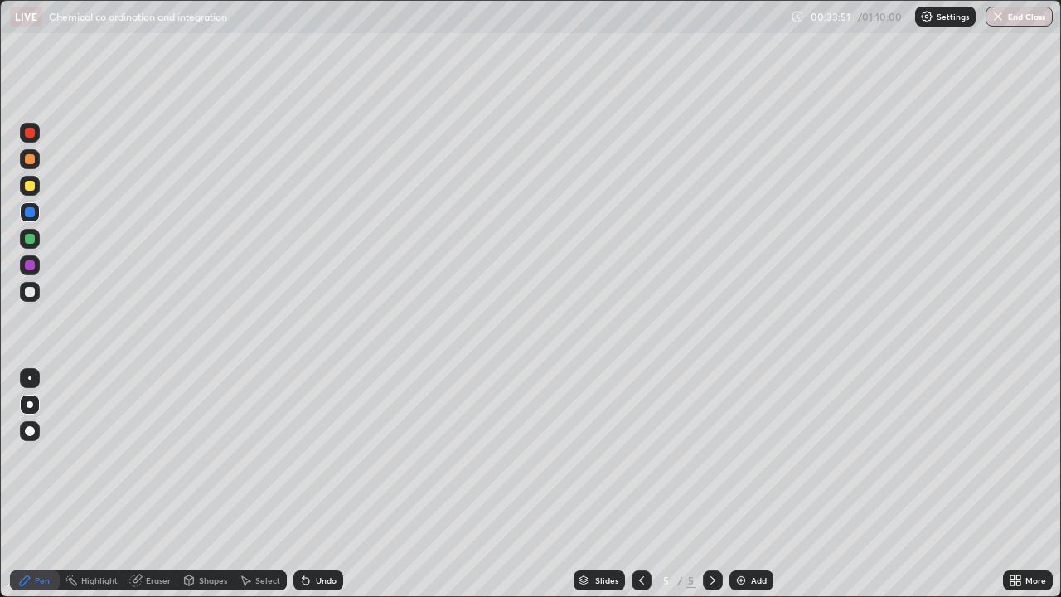
click at [744, 484] on img at bounding box center [740, 580] width 13 height 13
click at [29, 295] on div at bounding box center [30, 292] width 10 height 10
click at [31, 188] on div at bounding box center [30, 186] width 10 height 10
click at [31, 160] on div at bounding box center [30, 159] width 10 height 10
click at [743, 484] on img at bounding box center [740, 580] width 13 height 13
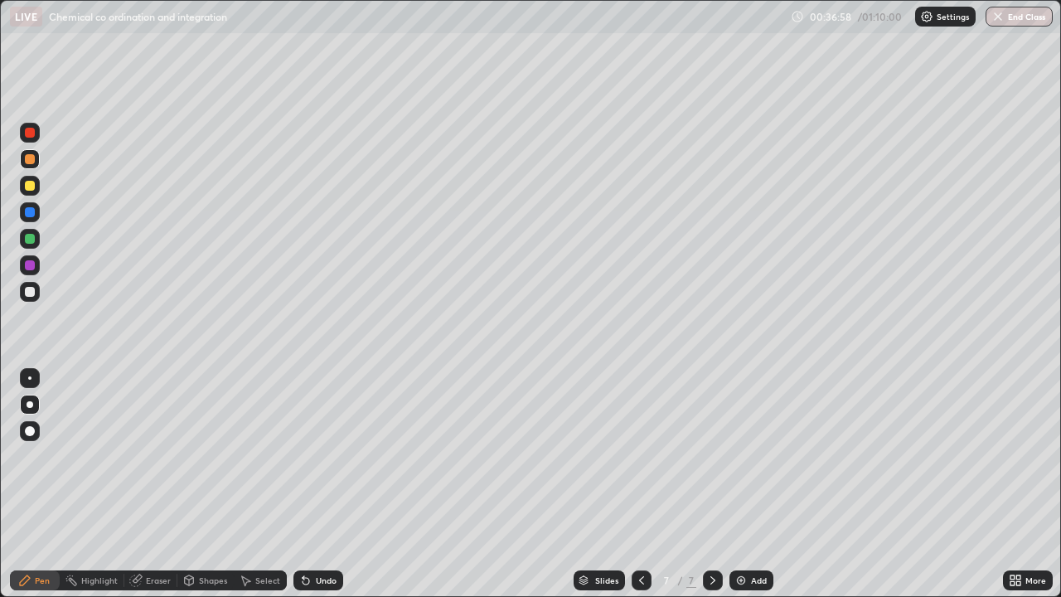
click at [36, 299] on div at bounding box center [30, 292] width 20 height 20
click at [29, 182] on div at bounding box center [30, 186] width 10 height 10
click at [30, 293] on div at bounding box center [30, 292] width 10 height 10
click at [637, 484] on icon at bounding box center [641, 580] width 13 height 13
click at [640, 484] on icon at bounding box center [641, 580] width 13 height 13
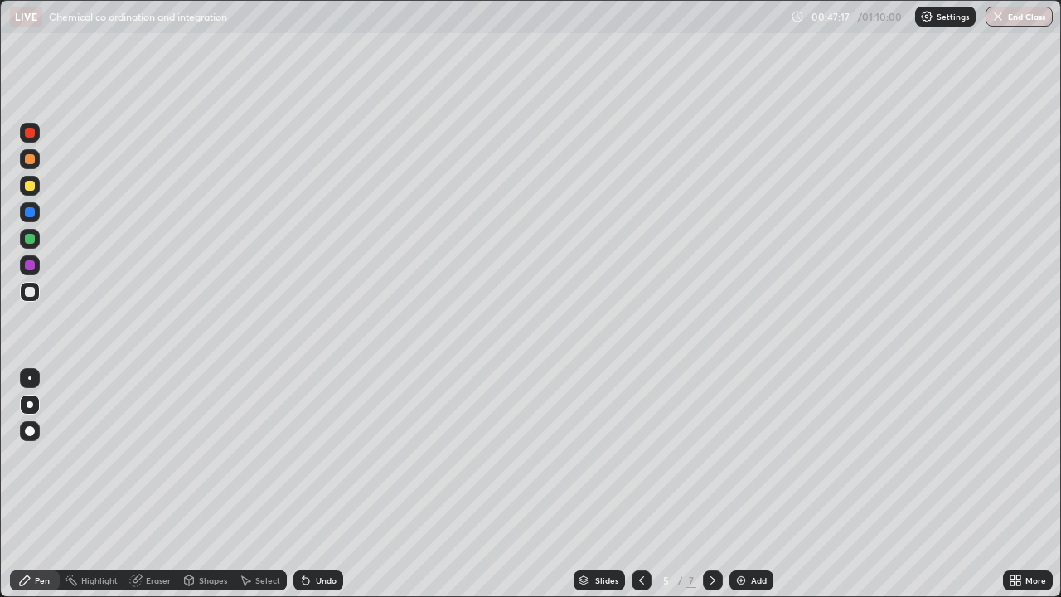
click at [709, 484] on div at bounding box center [713, 580] width 20 height 20
click at [711, 484] on icon at bounding box center [712, 580] width 13 height 13
click at [640, 484] on icon at bounding box center [641, 580] width 13 height 13
click at [632, 484] on div at bounding box center [642, 580] width 20 height 20
click at [710, 484] on icon at bounding box center [712, 580] width 13 height 13
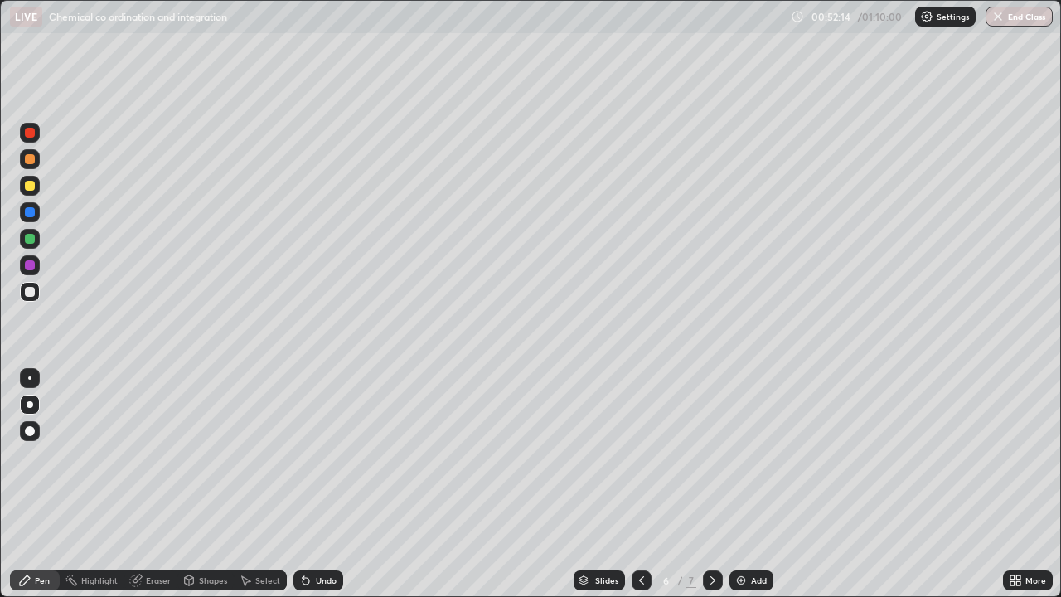
click at [710, 484] on icon at bounding box center [712, 580] width 13 height 13
click at [639, 484] on icon at bounding box center [641, 580] width 5 height 8
click at [713, 484] on icon at bounding box center [712, 580] width 13 height 13
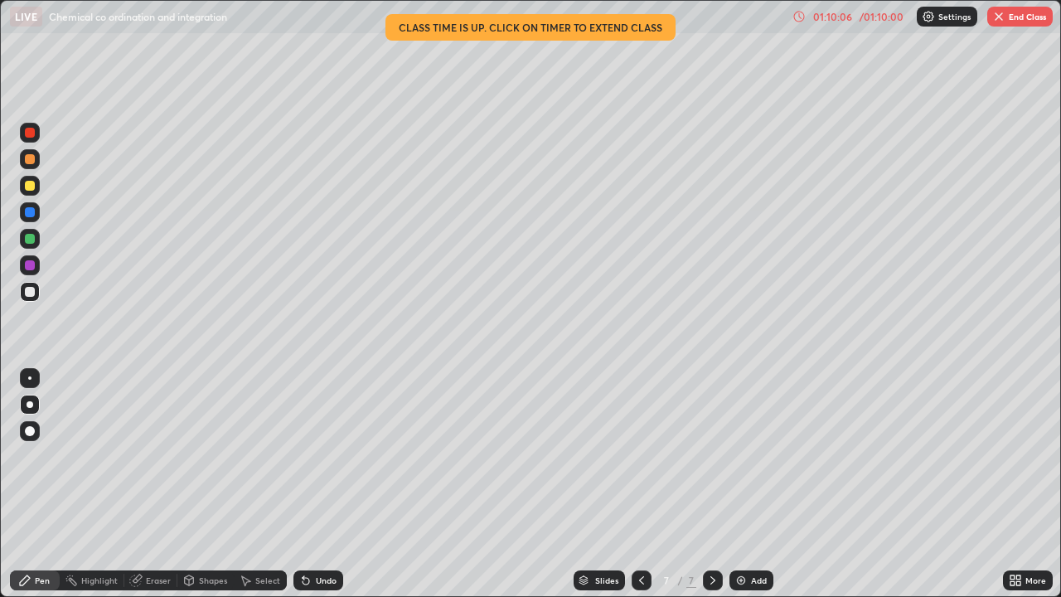
click at [1002, 20] on img "button" at bounding box center [998, 16] width 13 height 13
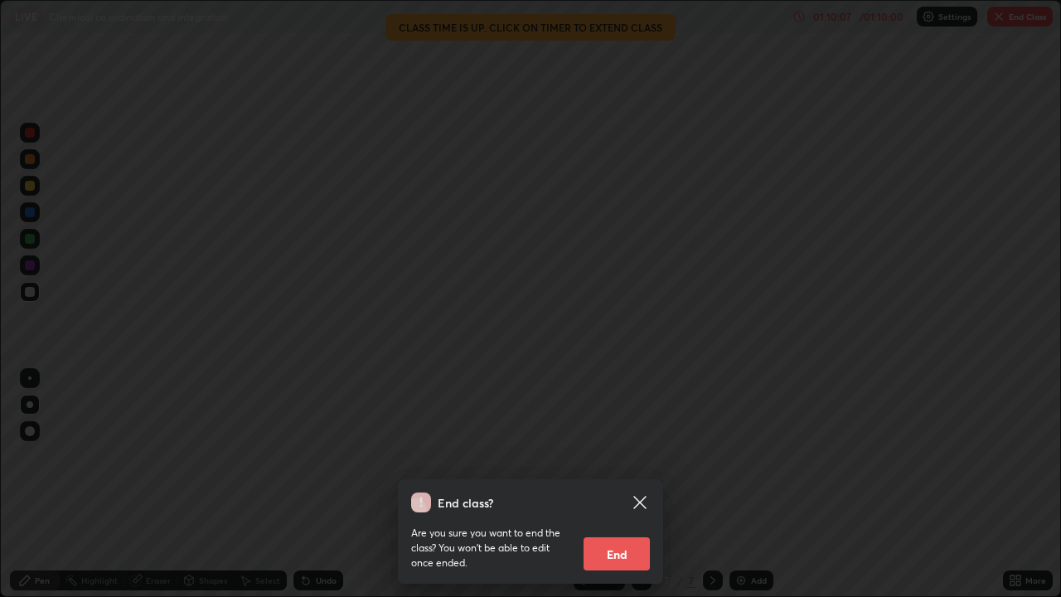
click at [616, 484] on button "End" at bounding box center [616, 553] width 66 height 33
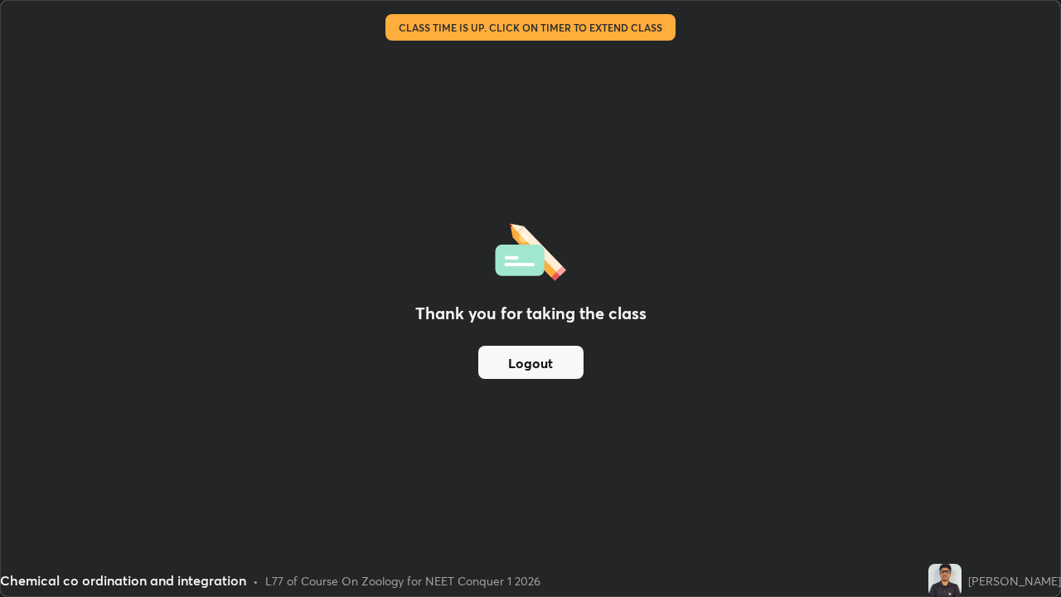
click at [565, 360] on button "Logout" at bounding box center [530, 362] width 105 height 33
